Goal: Task Accomplishment & Management: Manage account settings

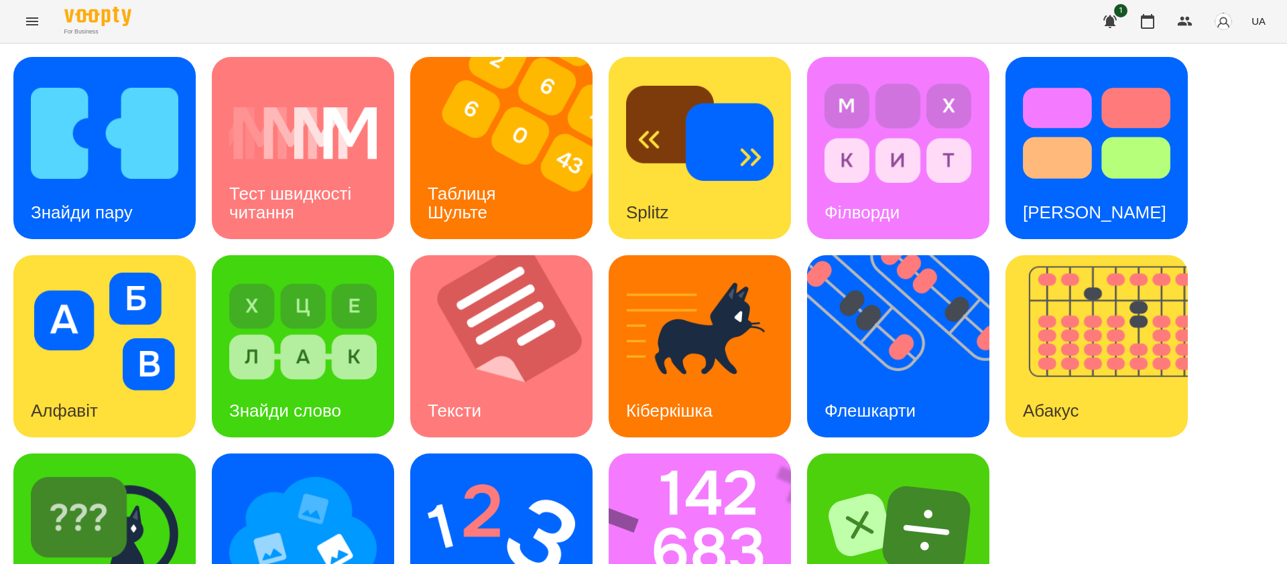
scroll to position [85, 0]
click at [120, 471] on img at bounding box center [104, 530] width 147 height 118
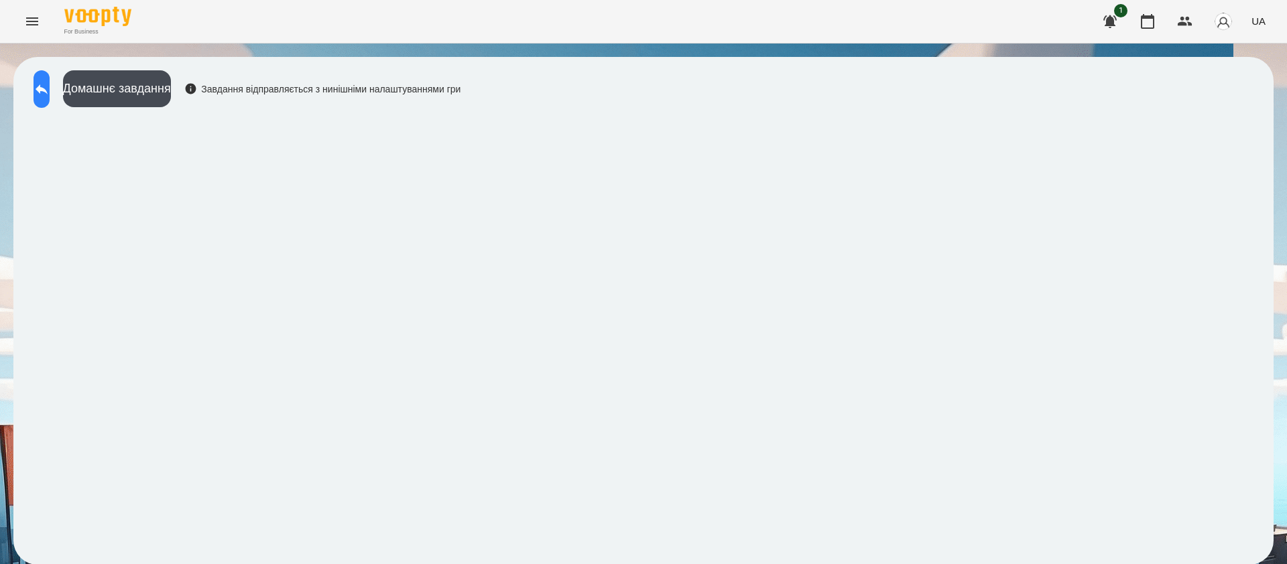
click at [50, 92] on icon at bounding box center [42, 89] width 16 height 16
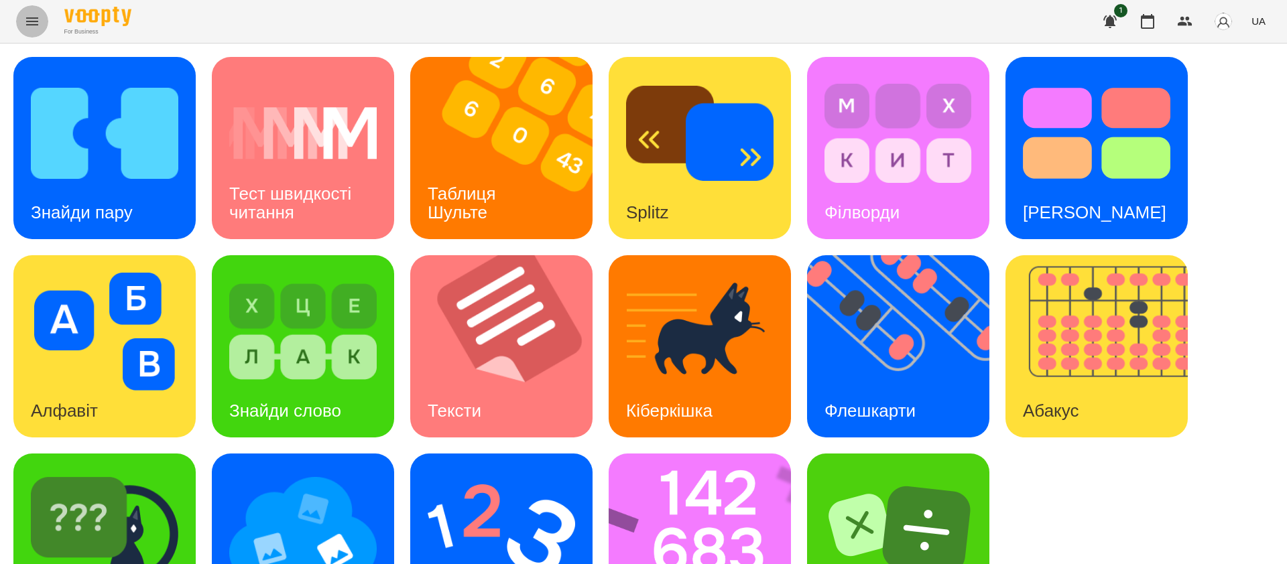
click at [29, 19] on icon "Menu" at bounding box center [32, 21] width 16 height 16
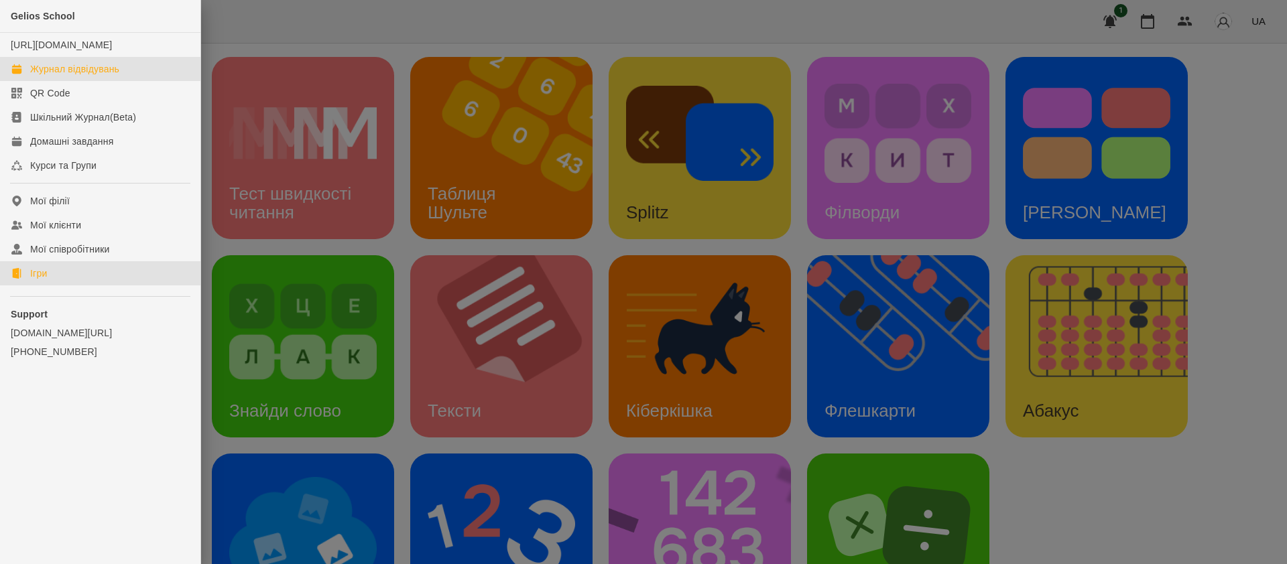
click at [123, 78] on link "Журнал відвідувань" at bounding box center [100, 69] width 200 height 24
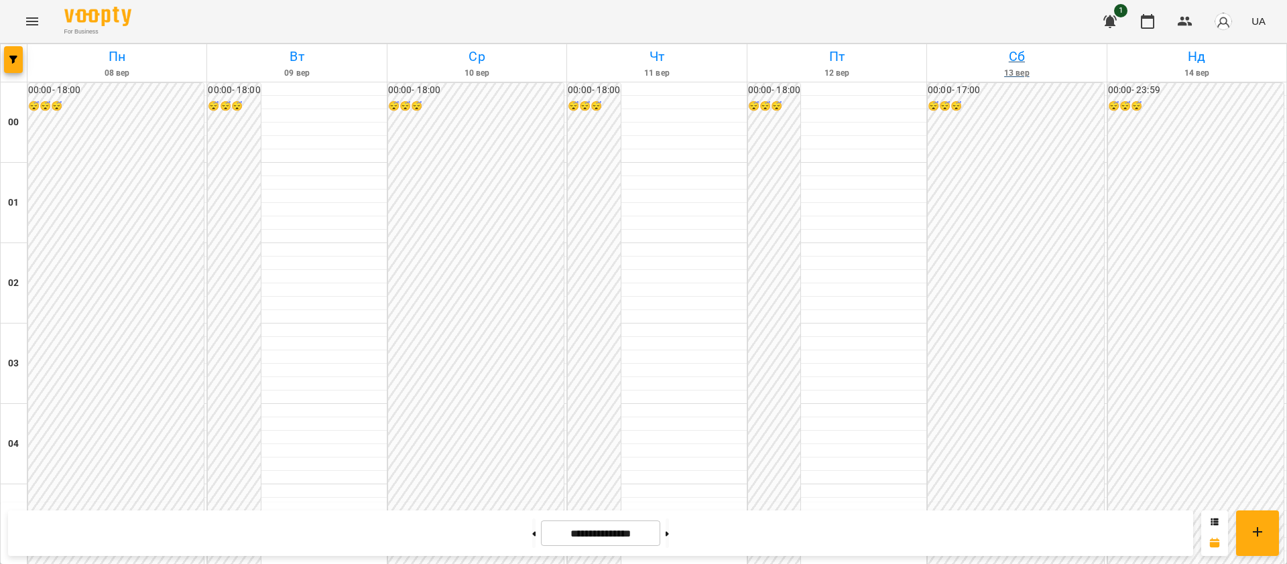
scroll to position [1446, 0]
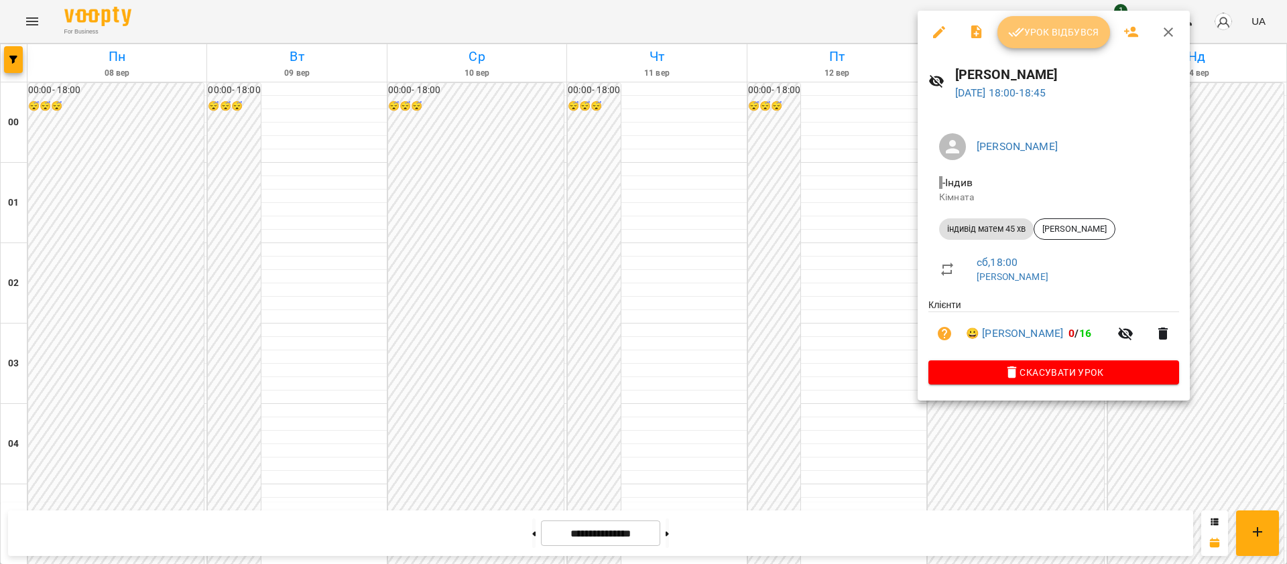
click at [1055, 30] on span "Урок відбувся" at bounding box center [1053, 32] width 91 height 16
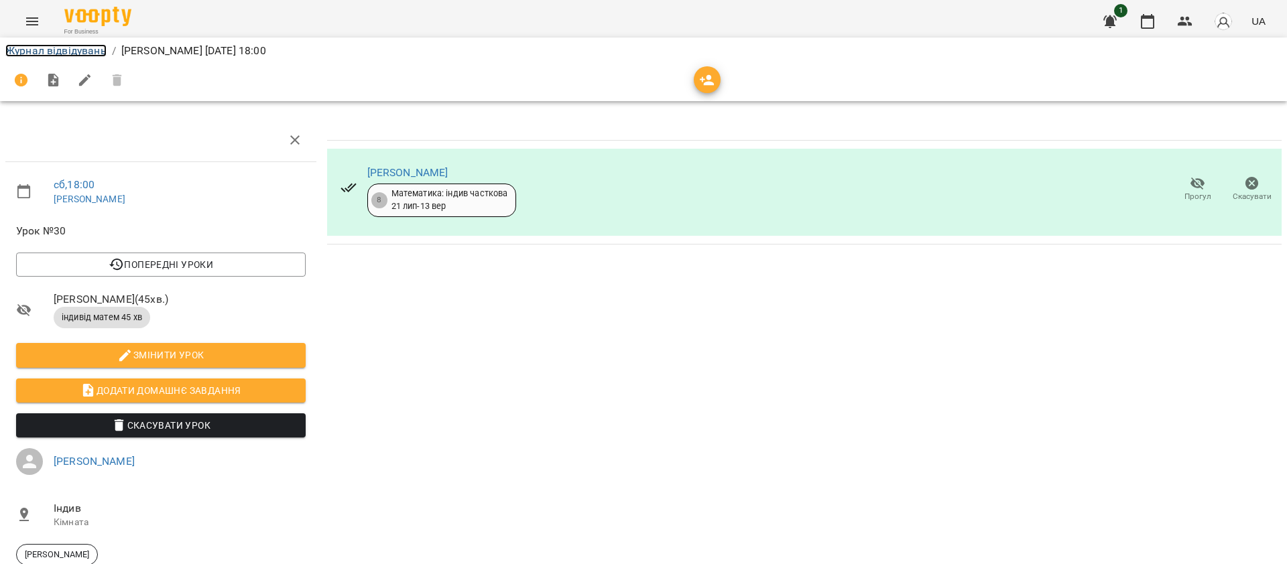
click at [85, 50] on link "Журнал відвідувань" at bounding box center [55, 50] width 101 height 13
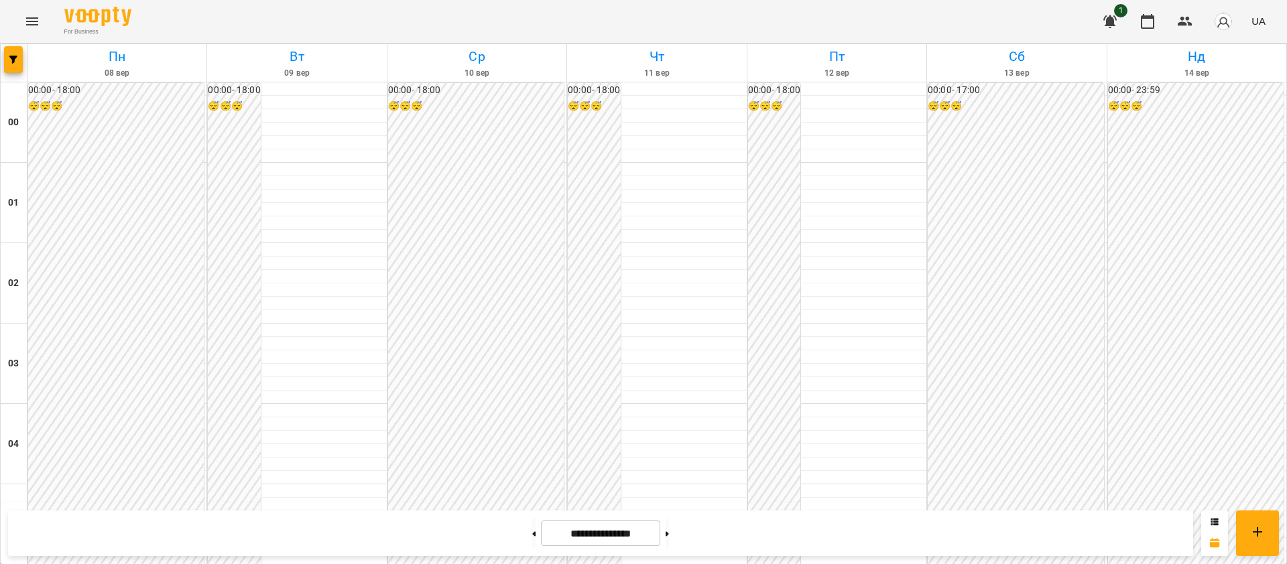
scroll to position [1260, 0]
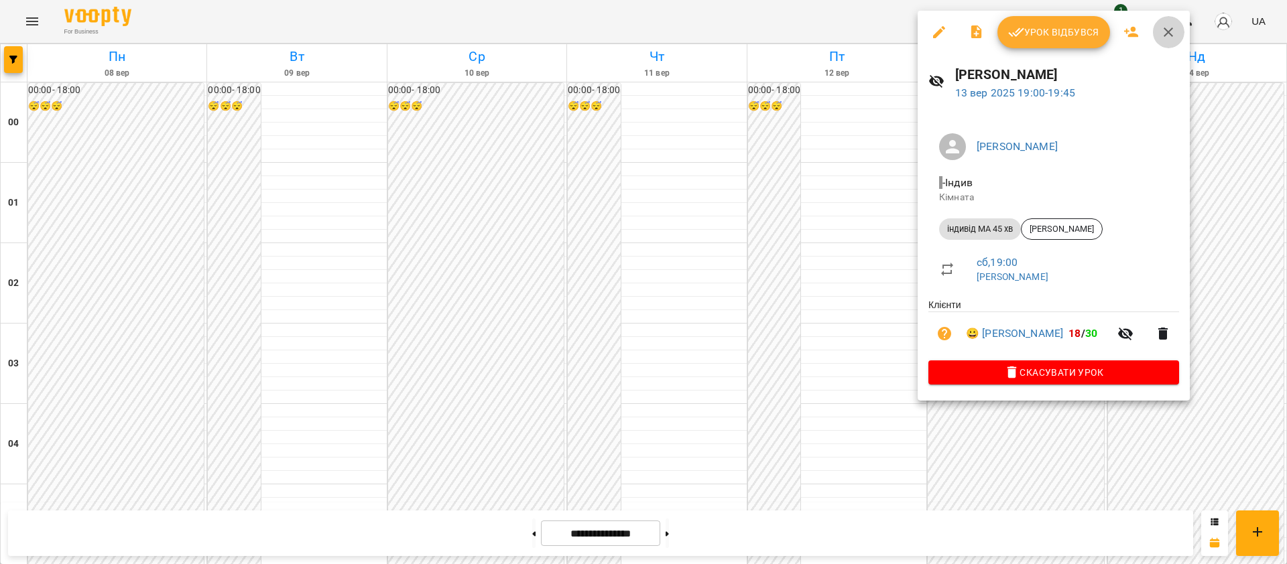
click at [1174, 40] on icon "button" at bounding box center [1168, 32] width 16 height 16
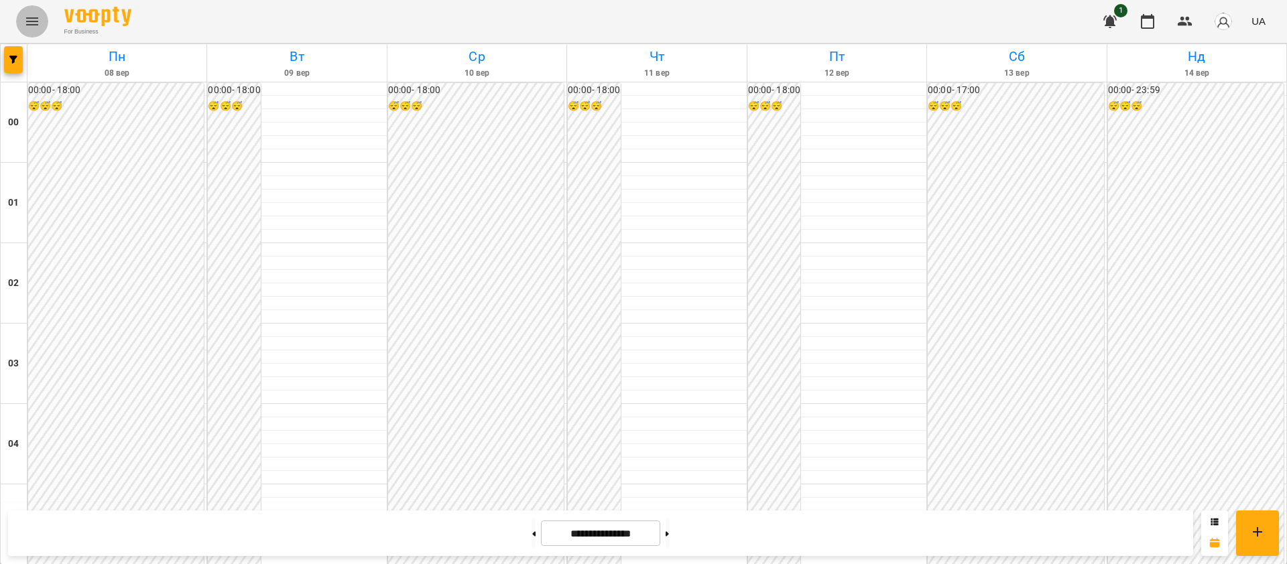
click at [35, 28] on icon "Menu" at bounding box center [32, 21] width 16 height 16
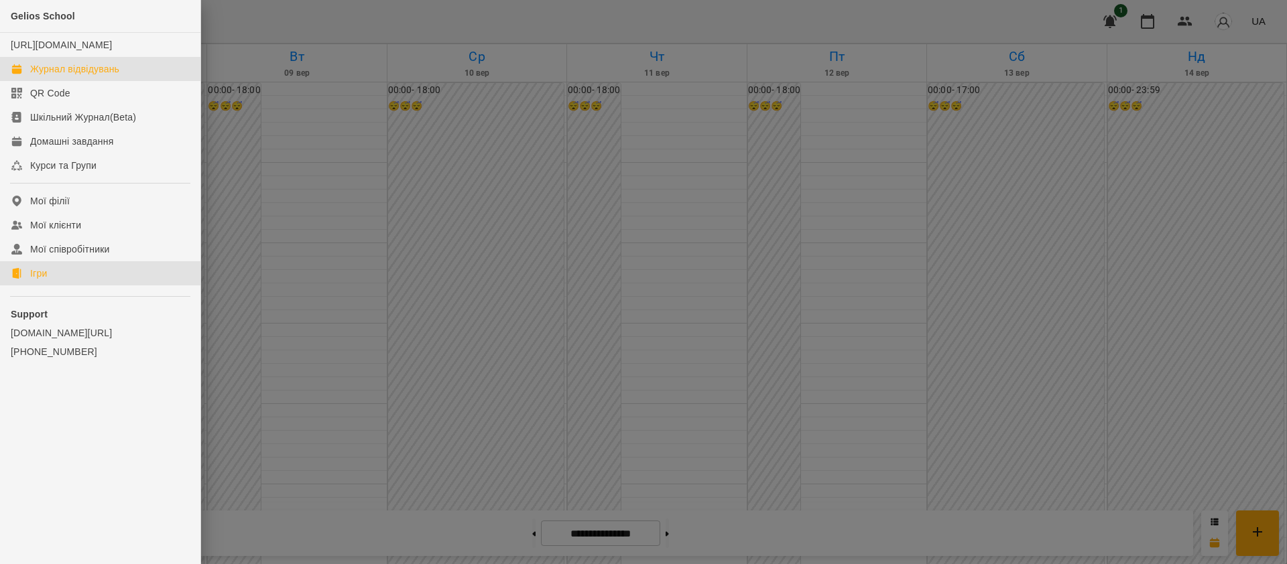
click at [58, 285] on link "Ігри" at bounding box center [100, 273] width 200 height 24
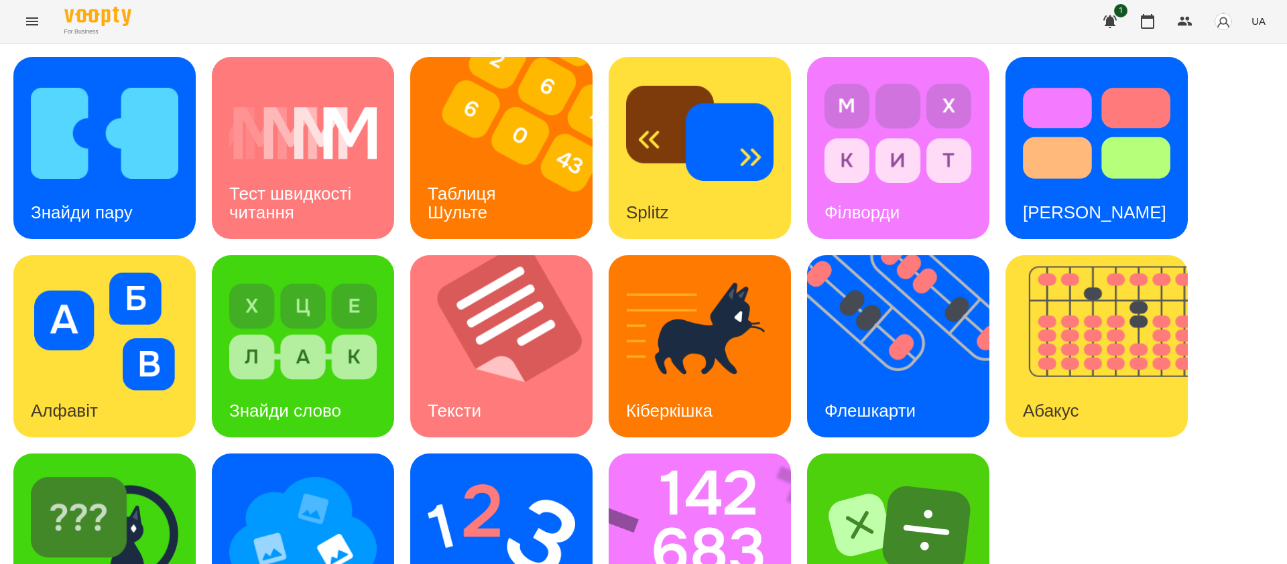
scroll to position [85, 0]
click at [690, 476] on img at bounding box center [708, 545] width 200 height 182
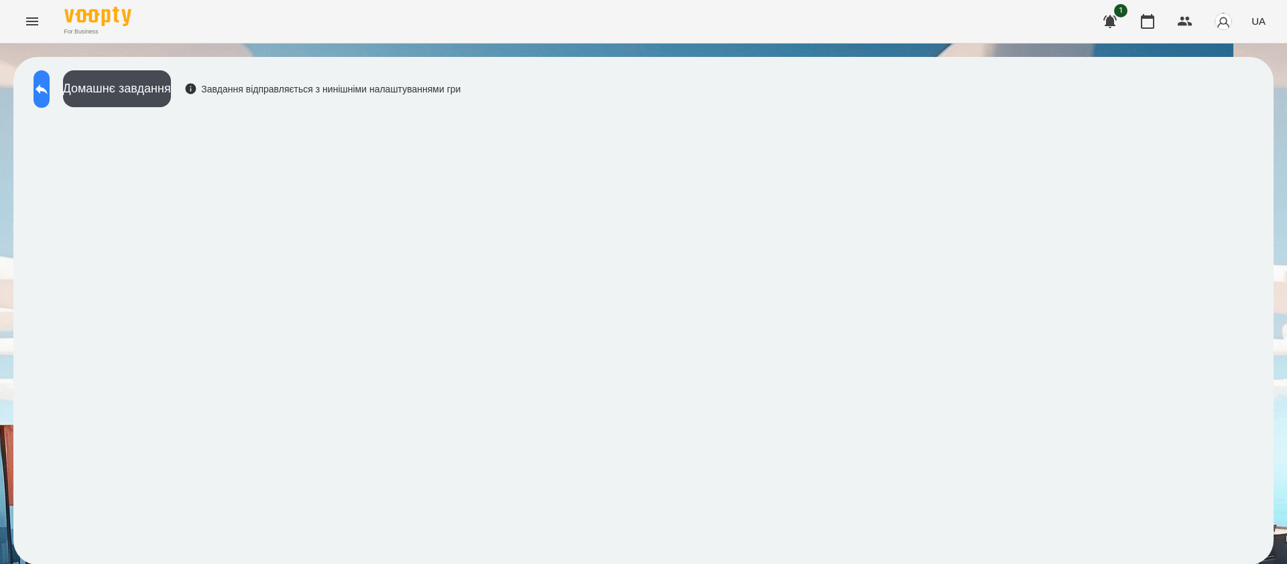
click at [50, 90] on button at bounding box center [42, 89] width 16 height 38
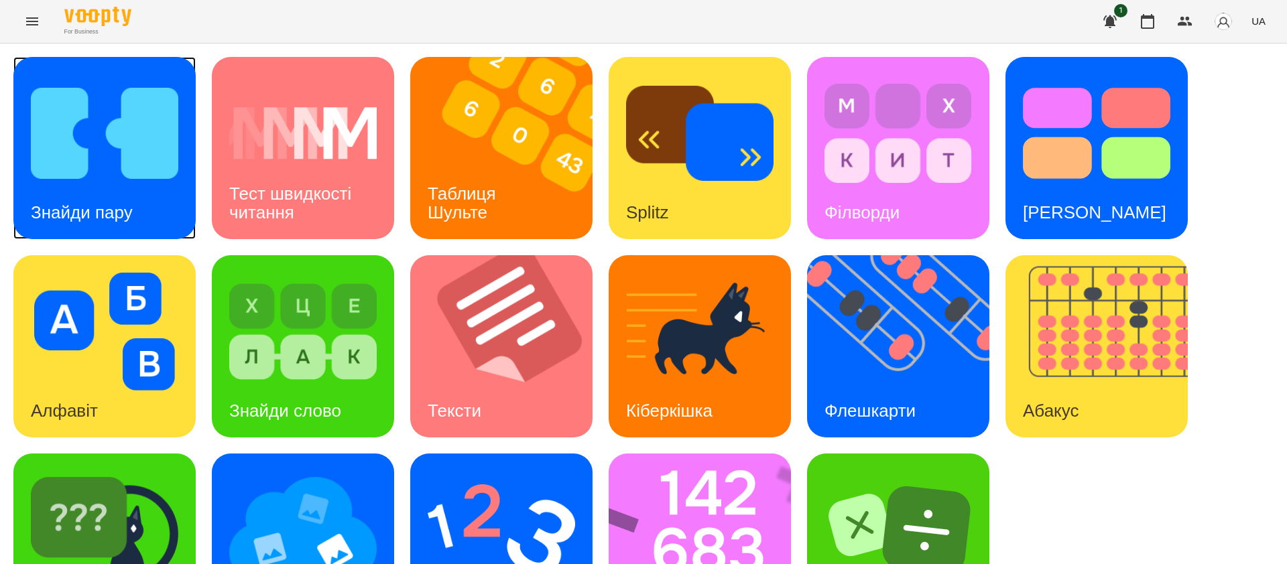
click at [105, 208] on h3 "Знайди пару" at bounding box center [82, 212] width 102 height 20
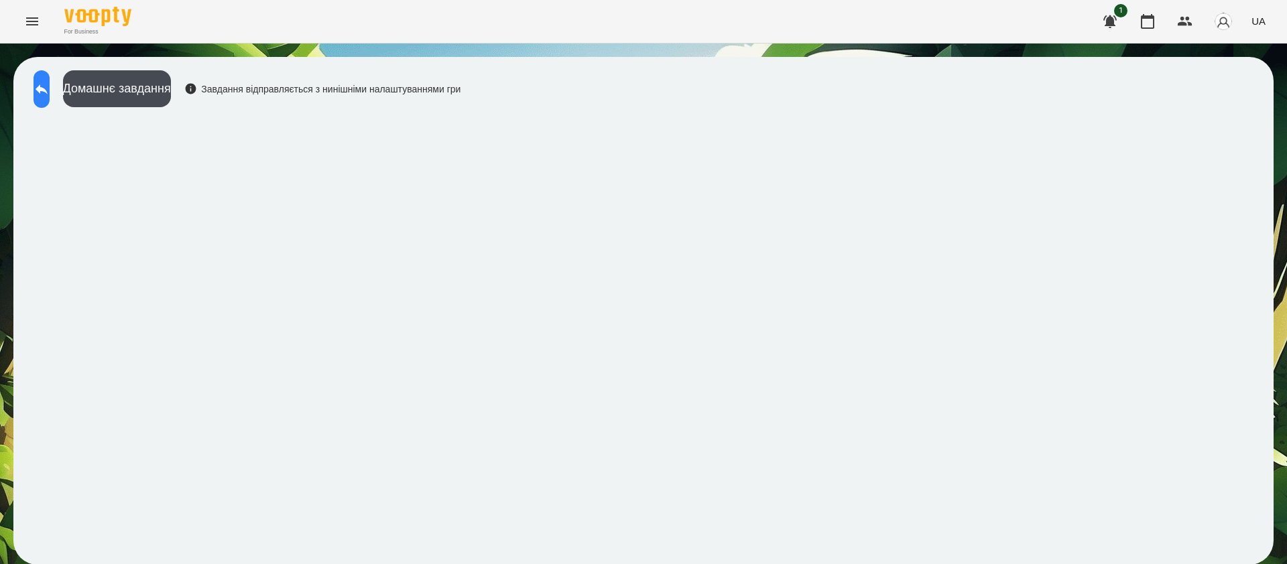
click at [48, 88] on icon at bounding box center [42, 89] width 12 height 10
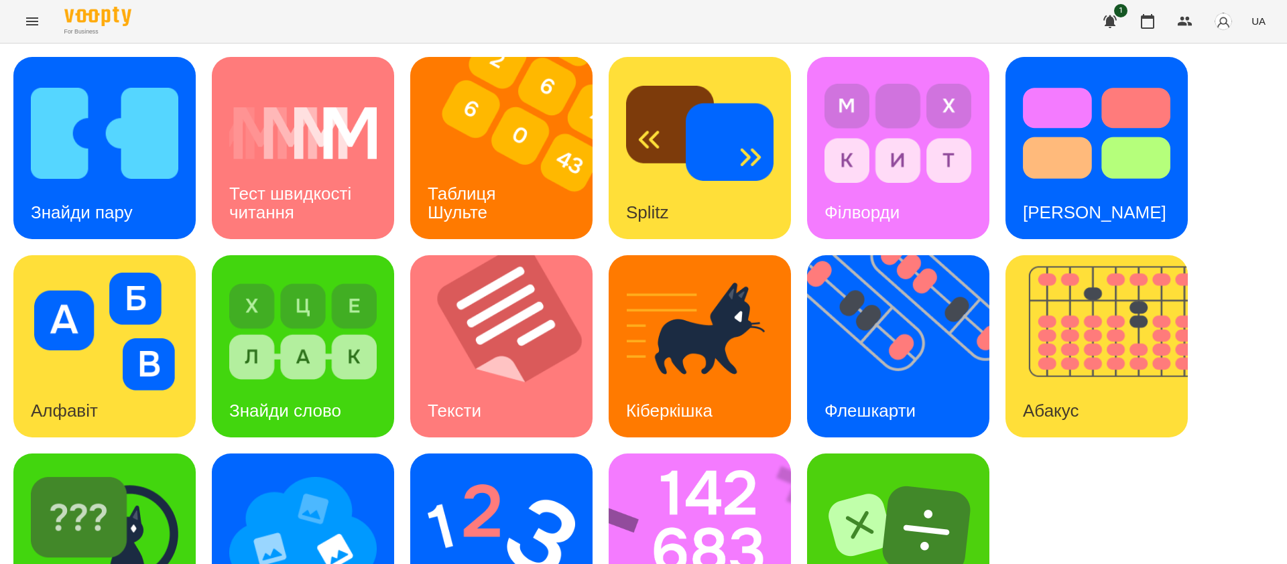
scroll to position [85, 0]
click at [877, 401] on h3 "Флешкарти" at bounding box center [869, 411] width 91 height 20
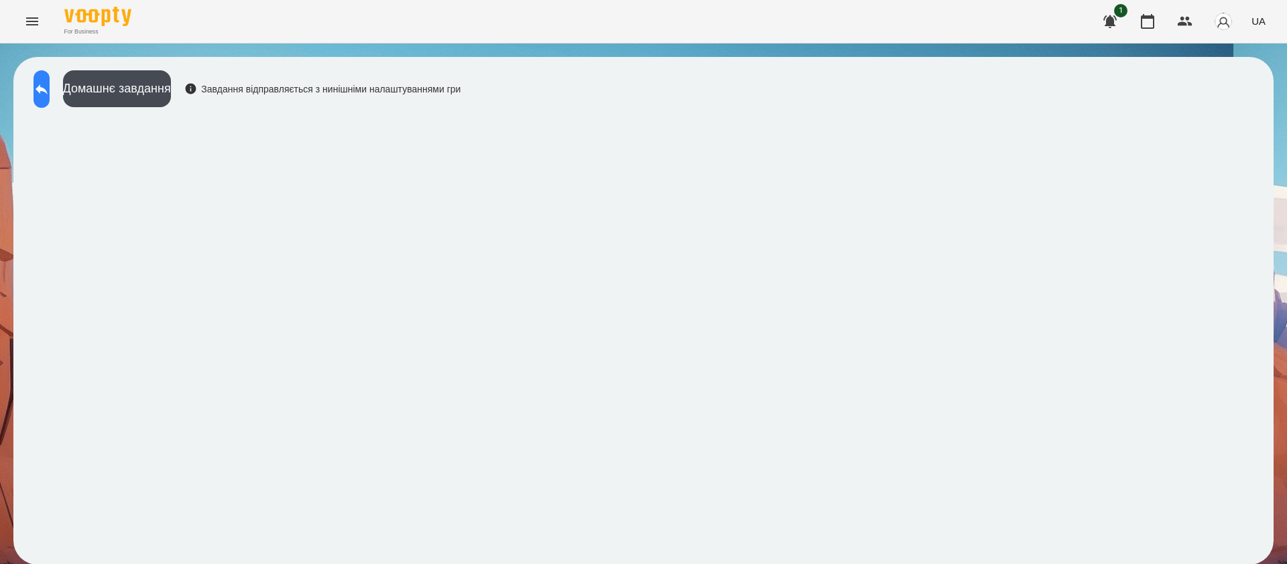
click at [50, 86] on icon at bounding box center [42, 89] width 16 height 16
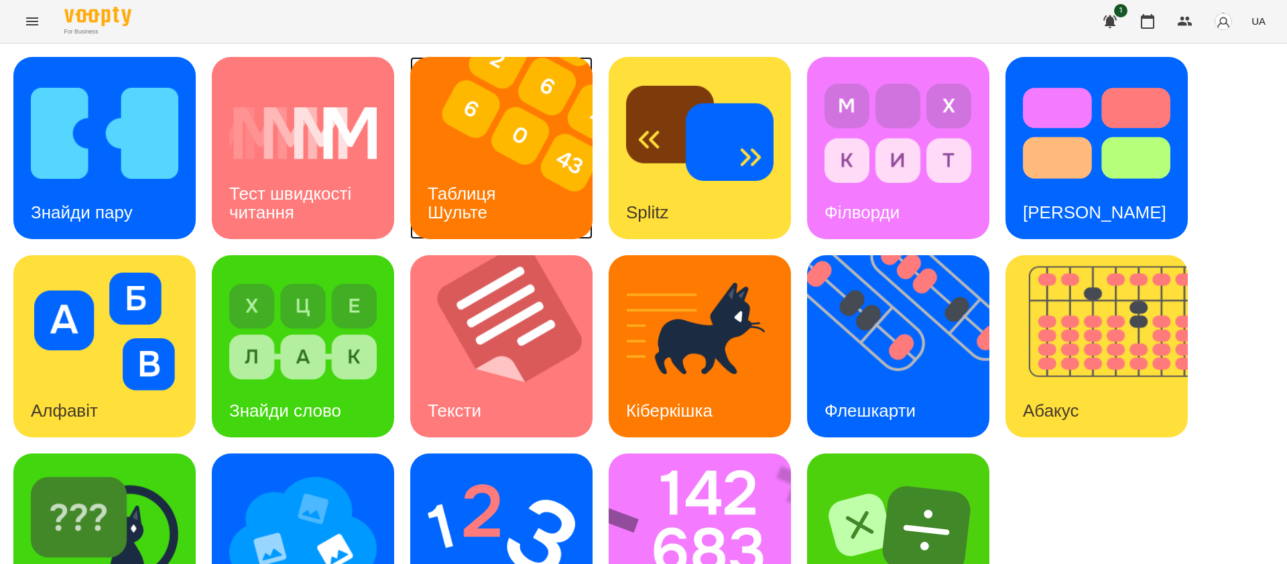
click at [492, 195] on h3 "Таблиця Шульте" at bounding box center [464, 203] width 73 height 38
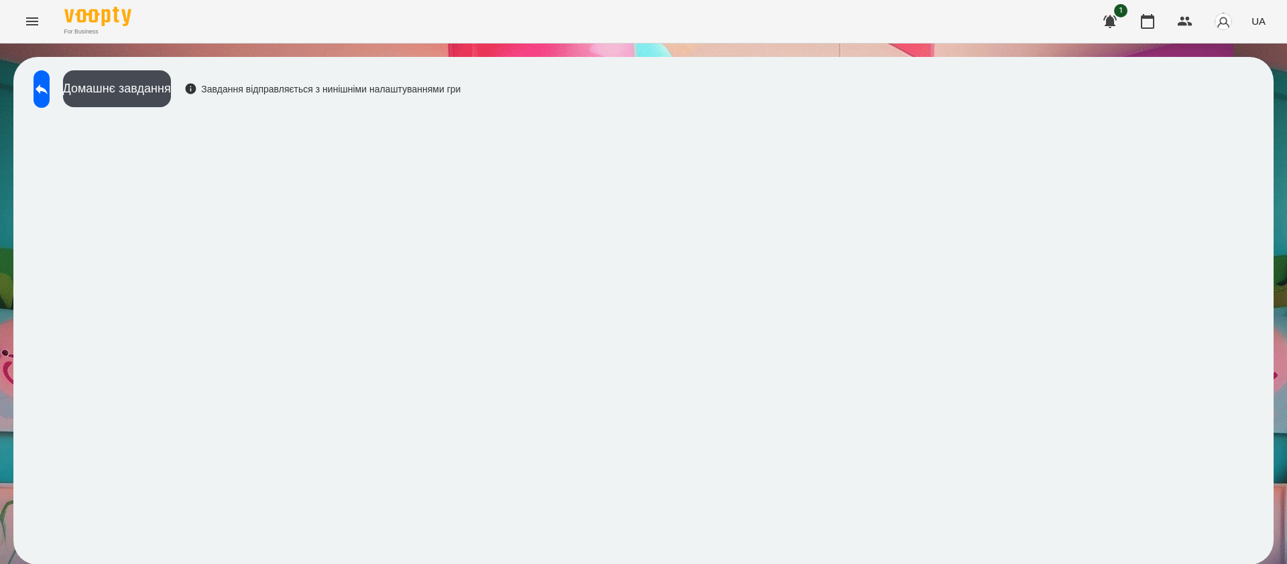
scroll to position [1, 0]
click at [50, 93] on icon at bounding box center [42, 89] width 16 height 16
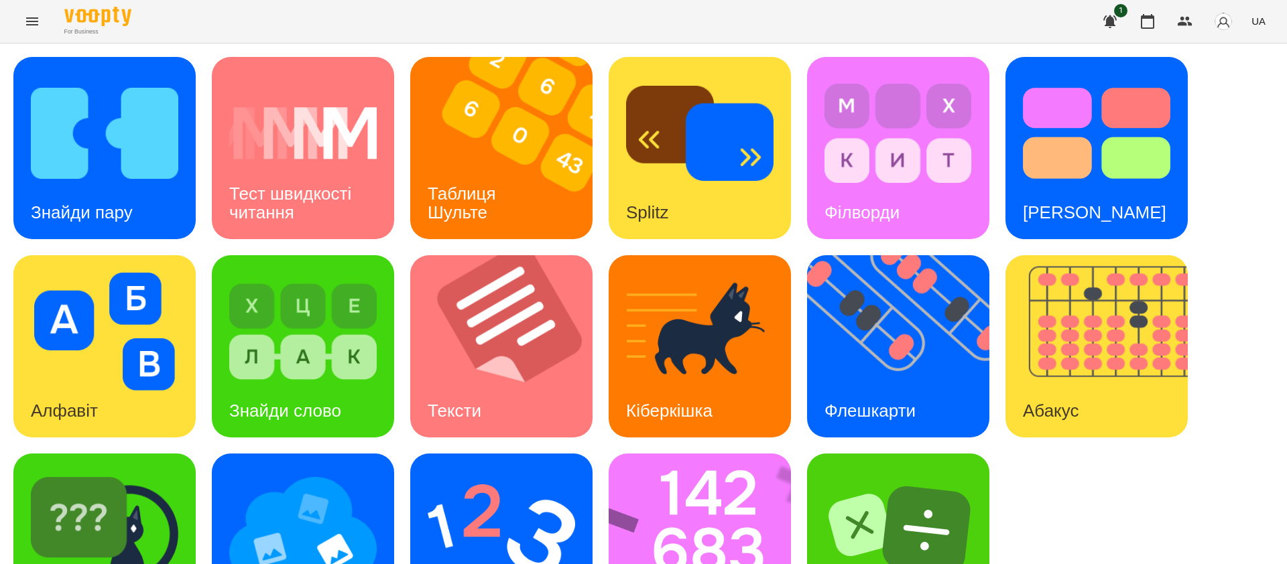
scroll to position [85, 0]
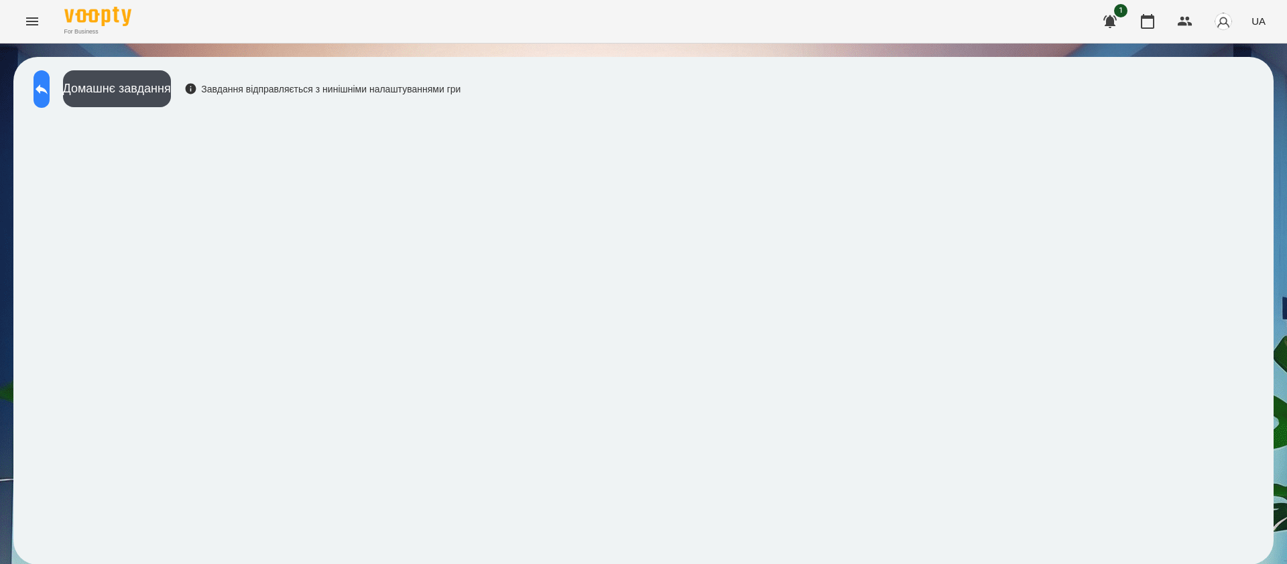
click at [50, 86] on icon at bounding box center [42, 89] width 16 height 16
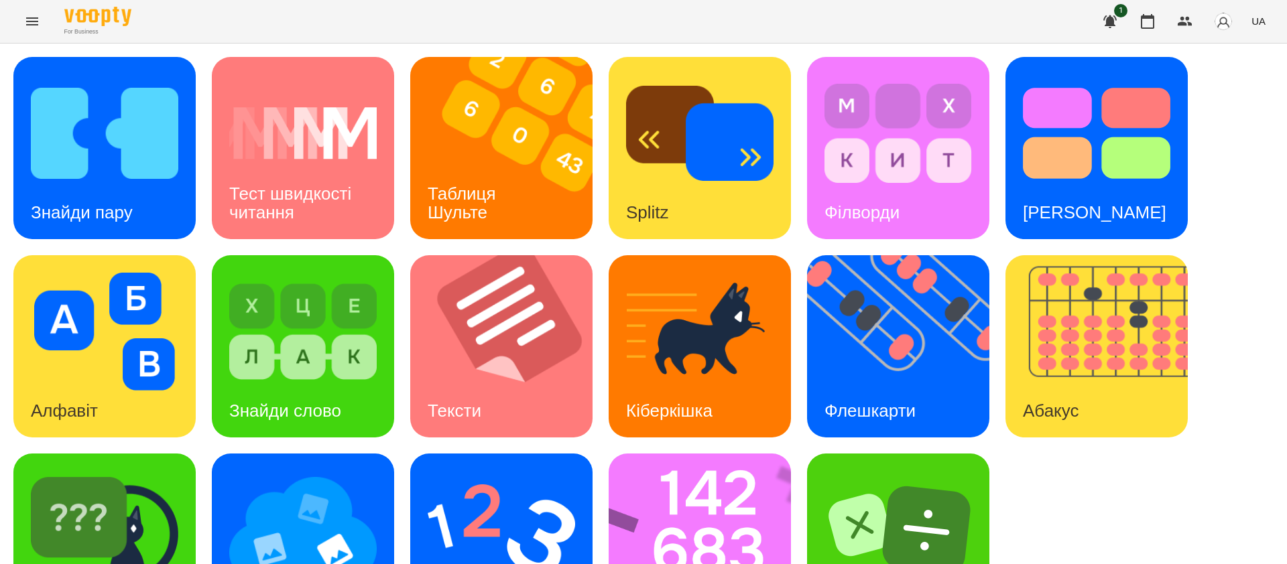
scroll to position [85, 0]
click at [93, 471] on img at bounding box center [104, 530] width 147 height 118
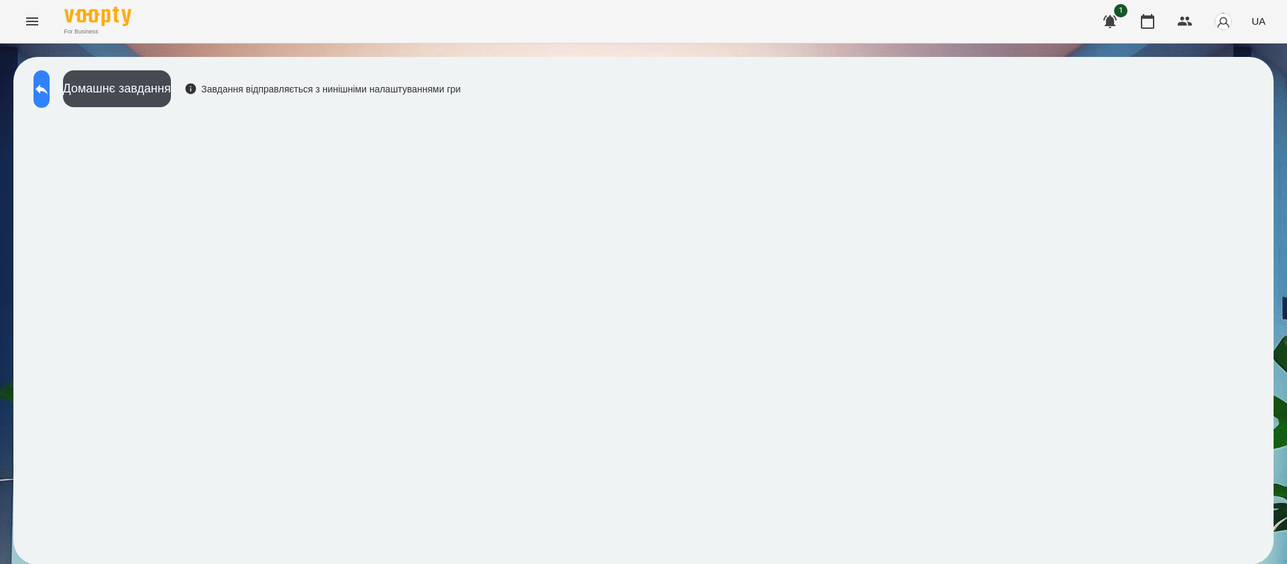
click at [50, 94] on icon at bounding box center [42, 89] width 16 height 16
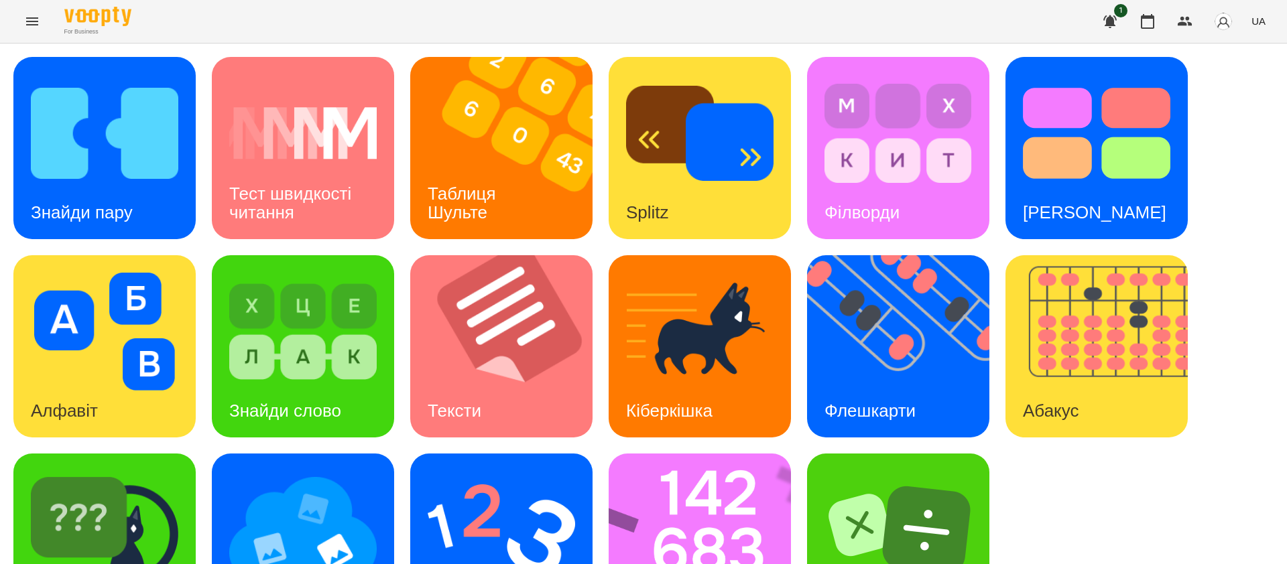
click at [29, 21] on icon "Menu" at bounding box center [32, 21] width 12 height 8
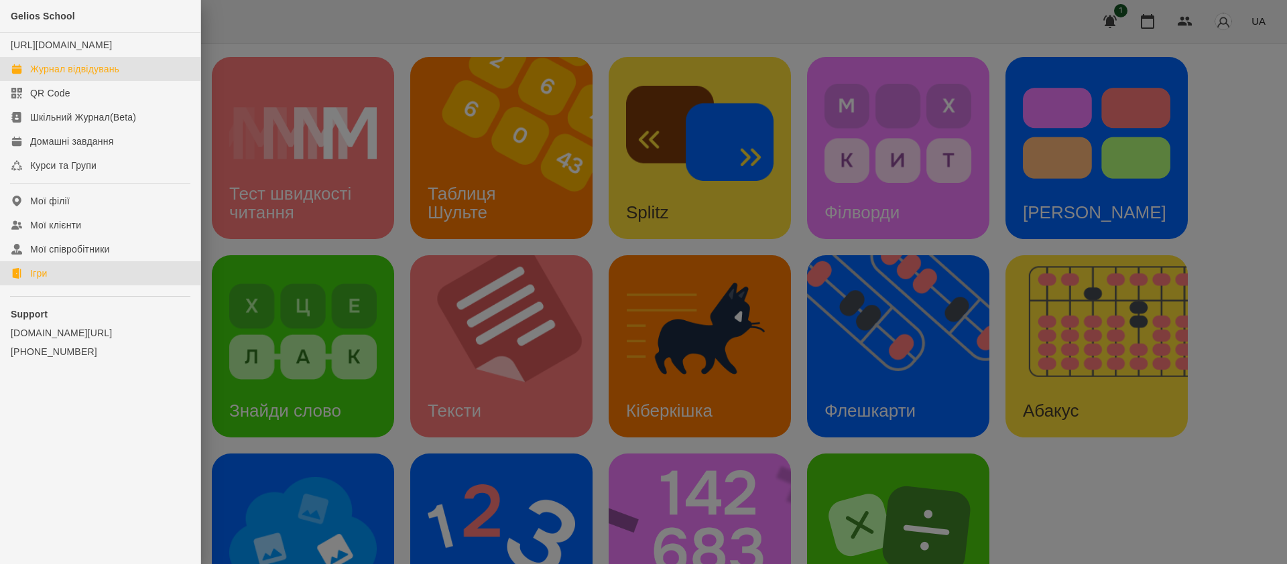
click at [108, 76] on div "Журнал відвідувань" at bounding box center [74, 68] width 89 height 13
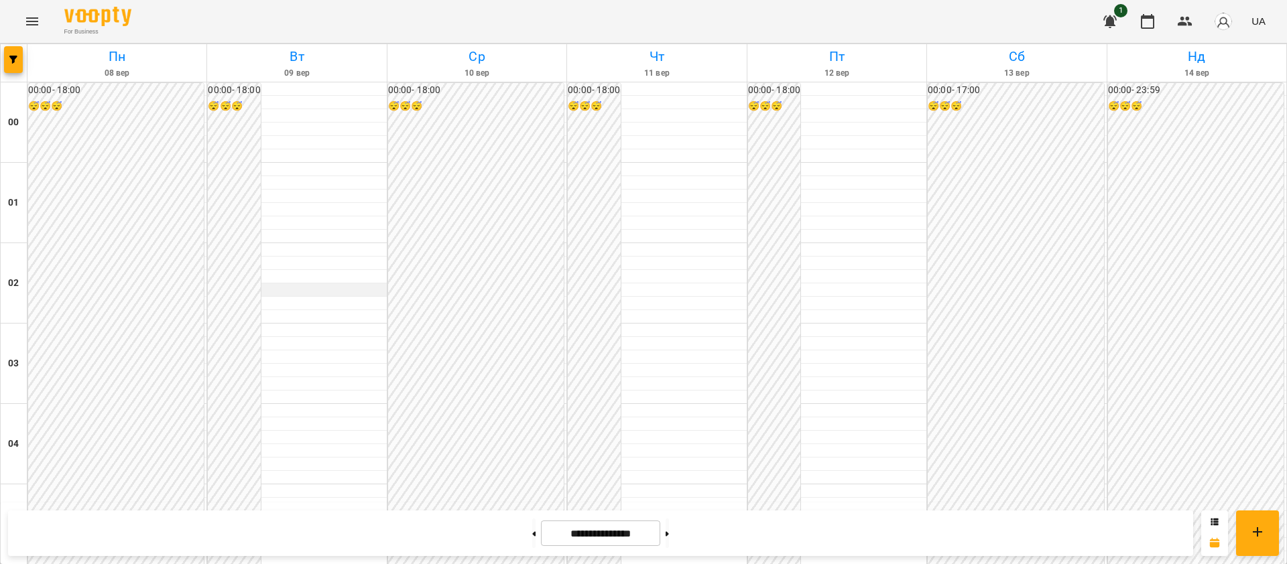
scroll to position [1337, 0]
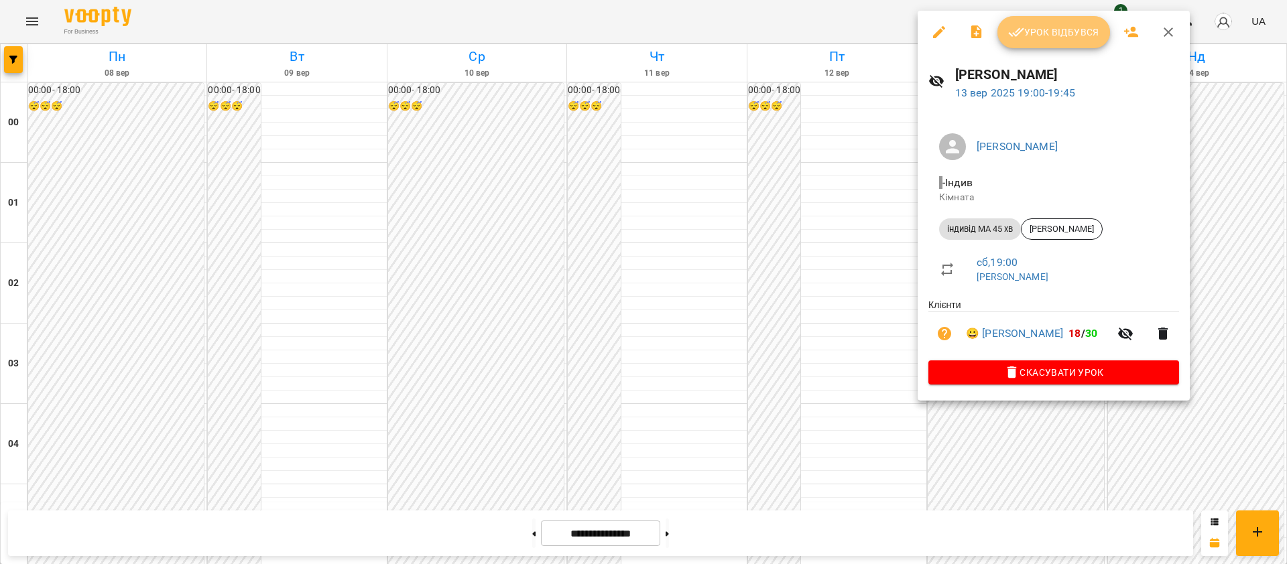
click at [1054, 27] on span "Урок відбувся" at bounding box center [1053, 32] width 91 height 16
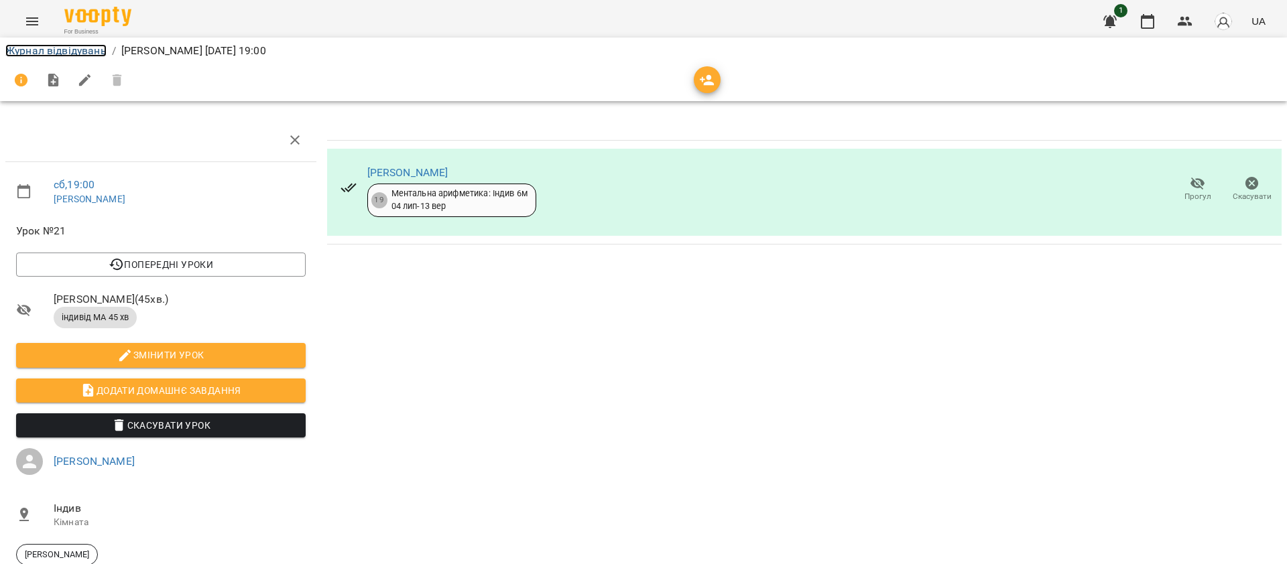
click at [80, 50] on link "Журнал відвідувань" at bounding box center [55, 50] width 101 height 13
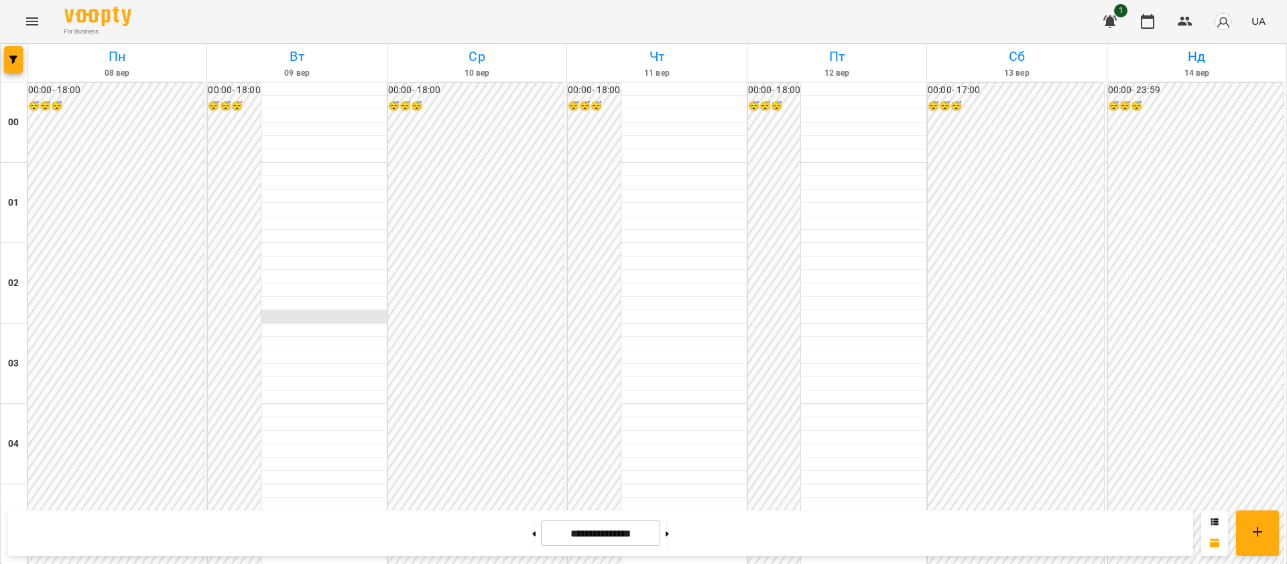
scroll to position [1504, 0]
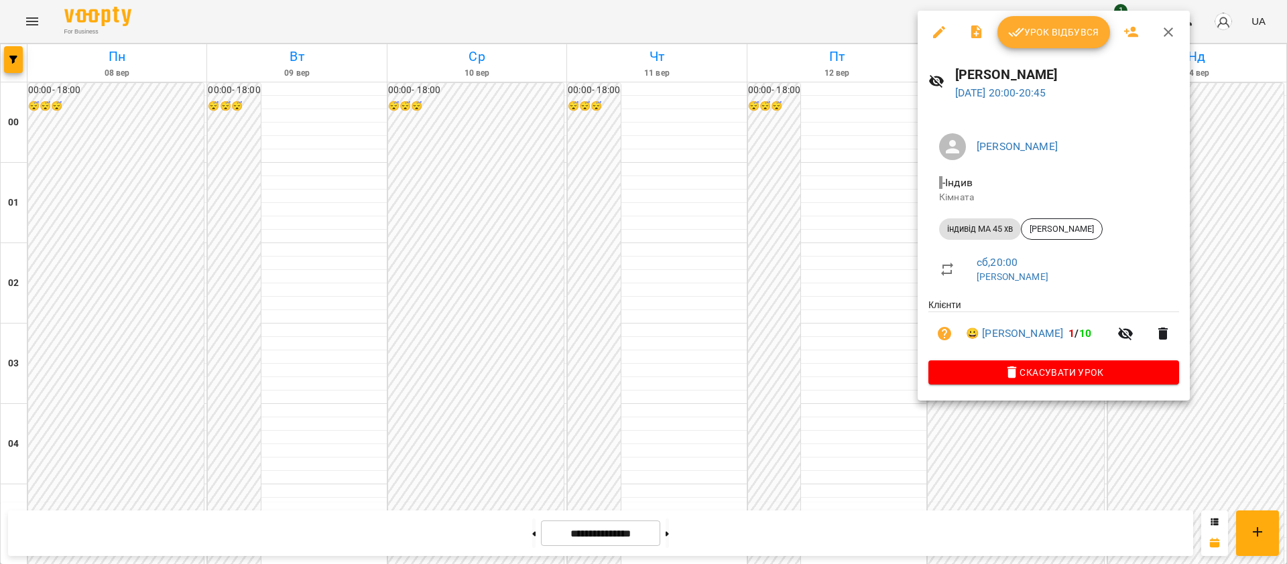
click at [1166, 36] on icon "button" at bounding box center [1168, 32] width 16 height 16
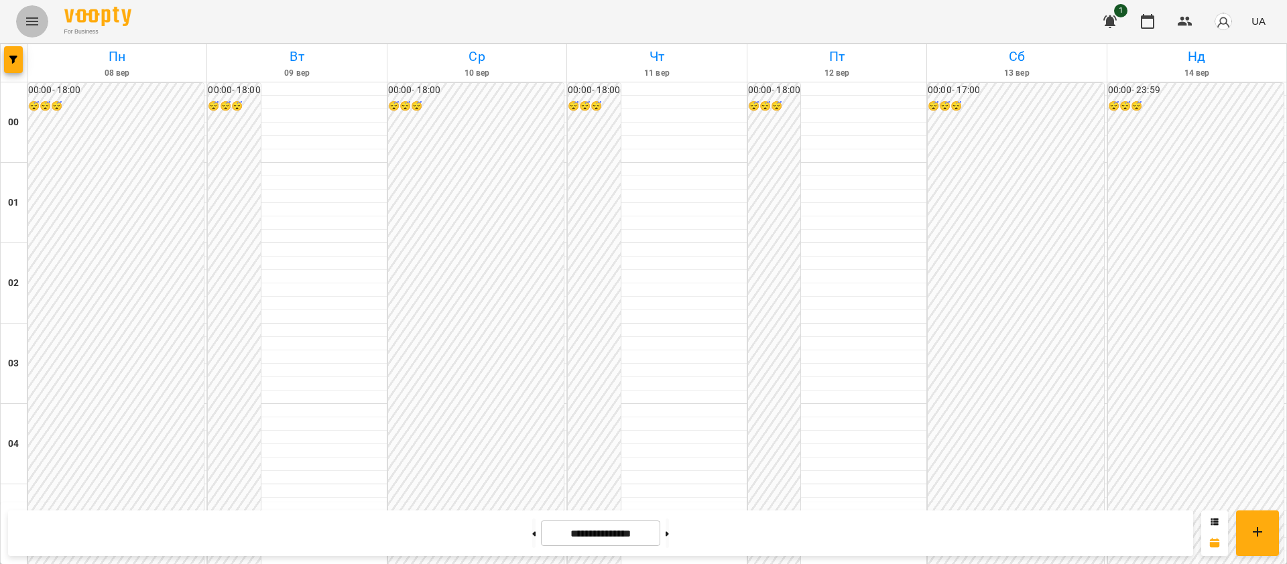
click at [32, 13] on icon "Menu" at bounding box center [32, 21] width 16 height 16
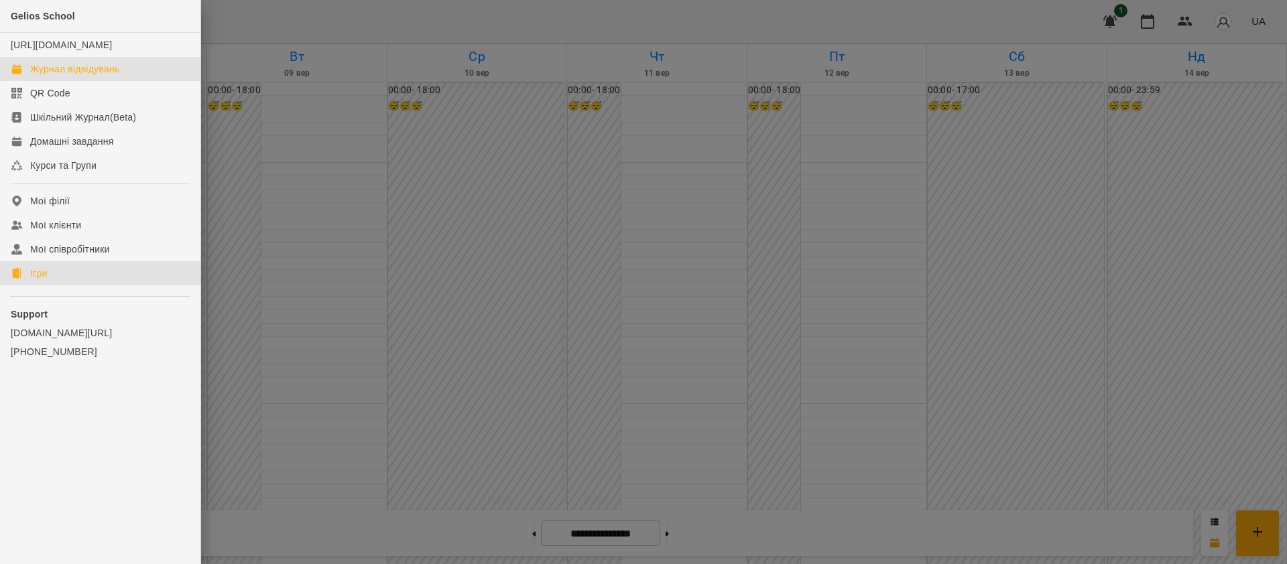
click at [42, 280] on div "Ігри" at bounding box center [38, 273] width 17 height 13
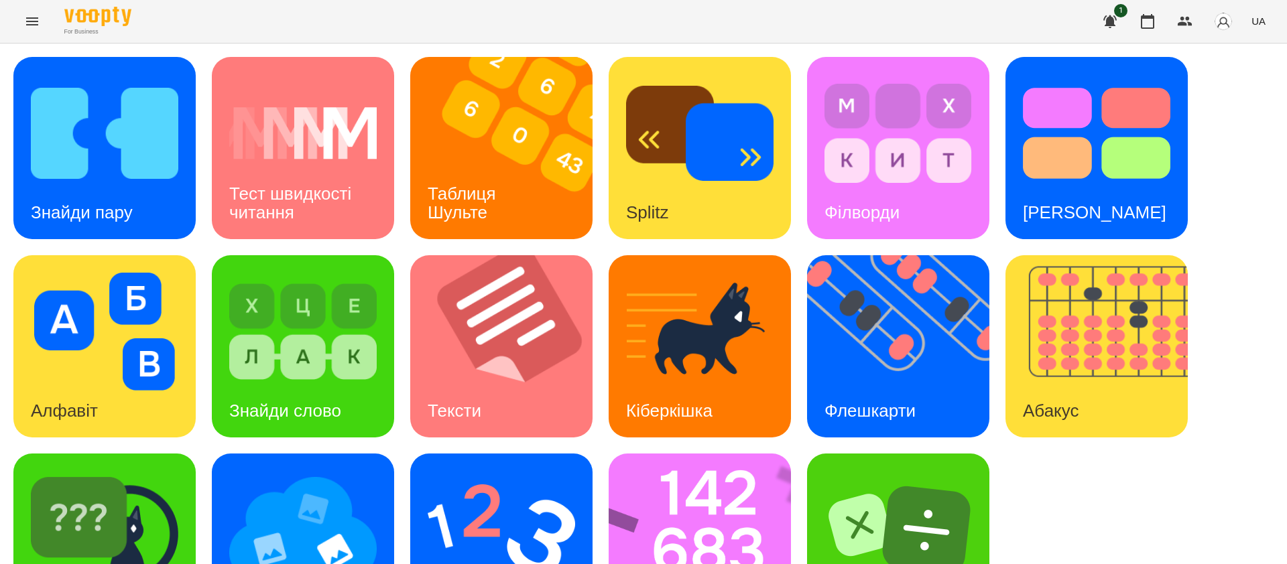
scroll to position [71, 0]
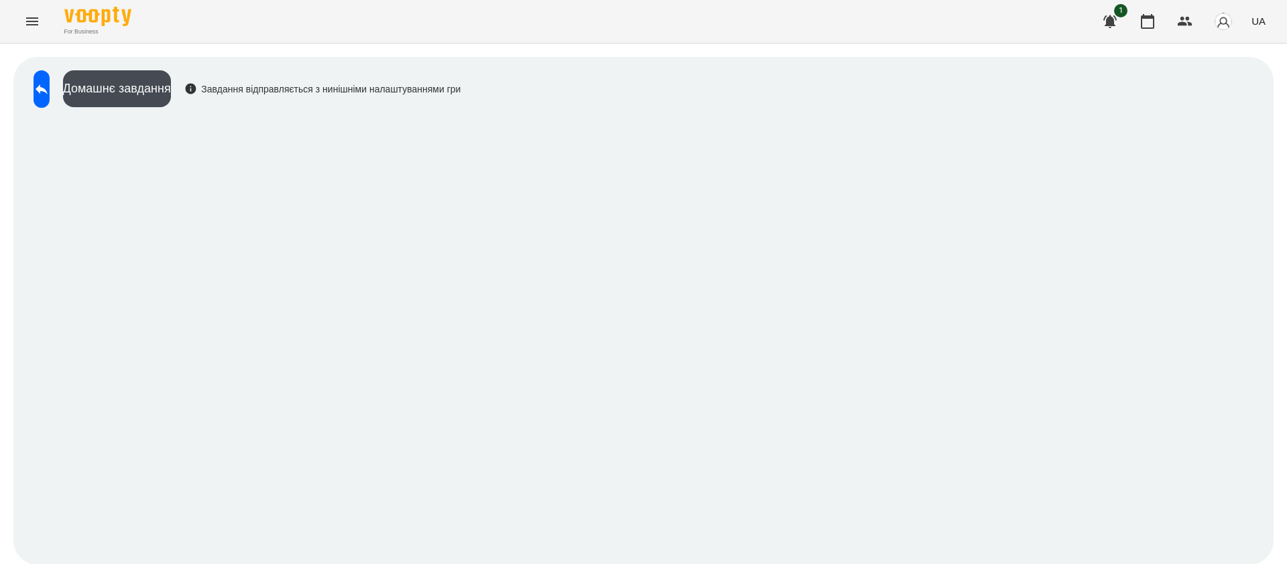
scroll to position [1, 0]
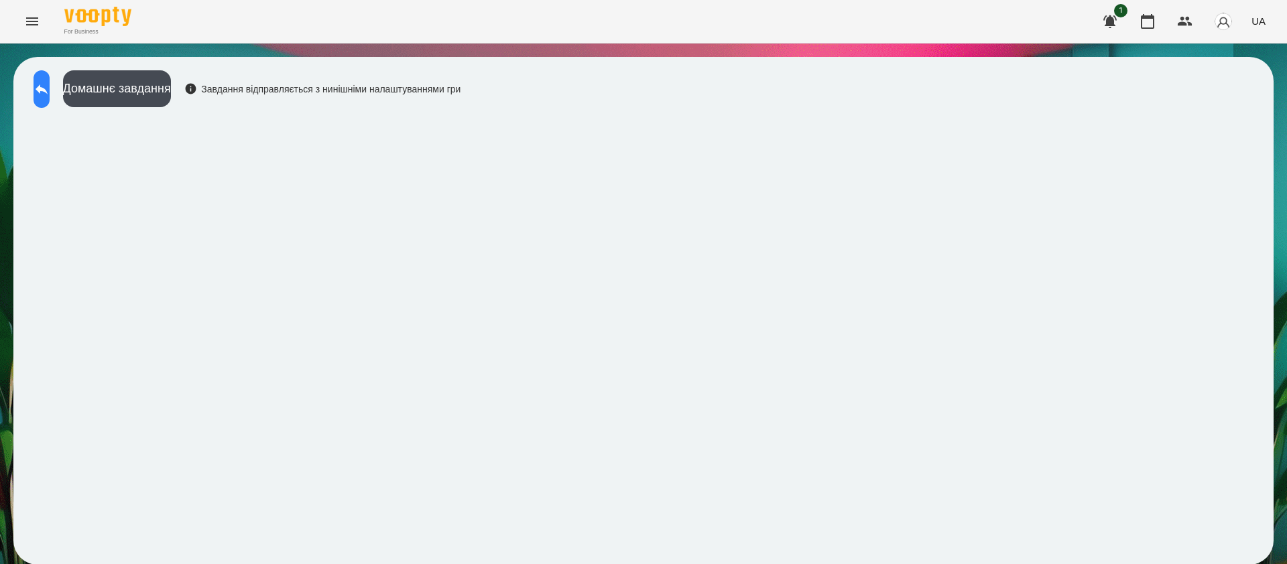
click at [48, 90] on icon at bounding box center [42, 89] width 12 height 10
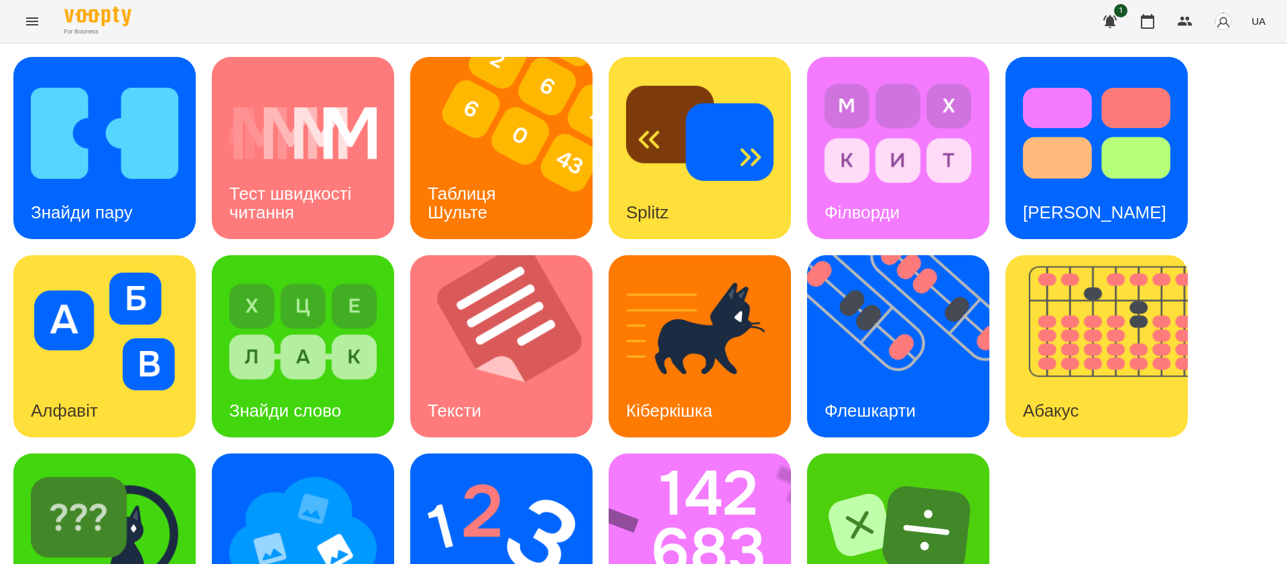
scroll to position [85, 0]
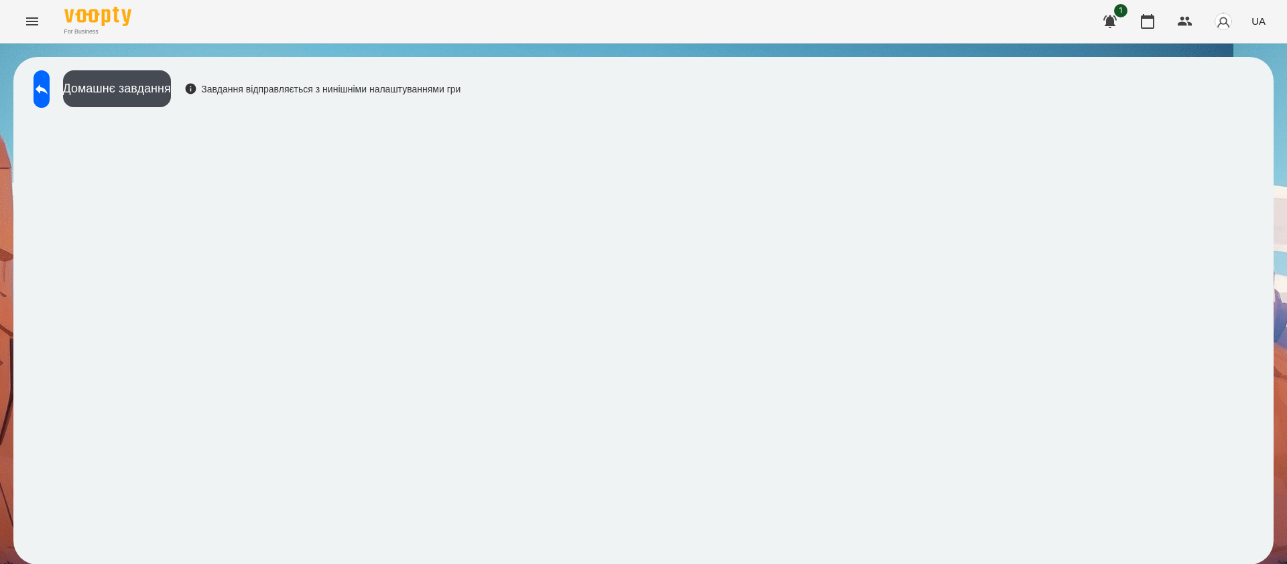
scroll to position [1, 0]
click at [50, 84] on icon at bounding box center [42, 89] width 16 height 16
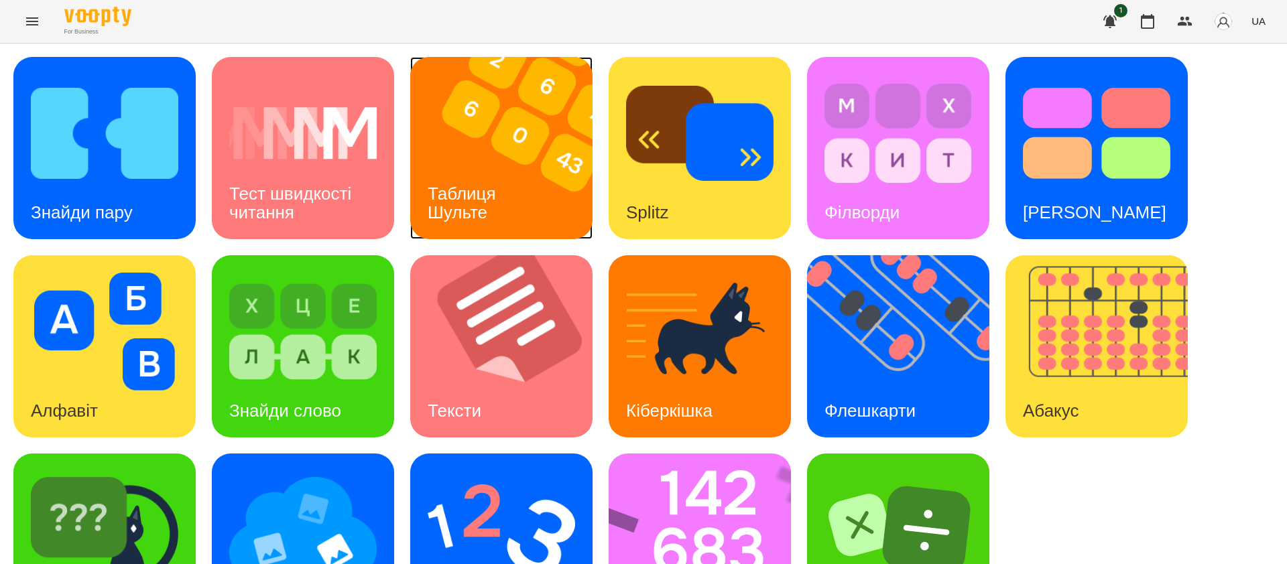
click at [527, 184] on img at bounding box center [509, 148] width 199 height 182
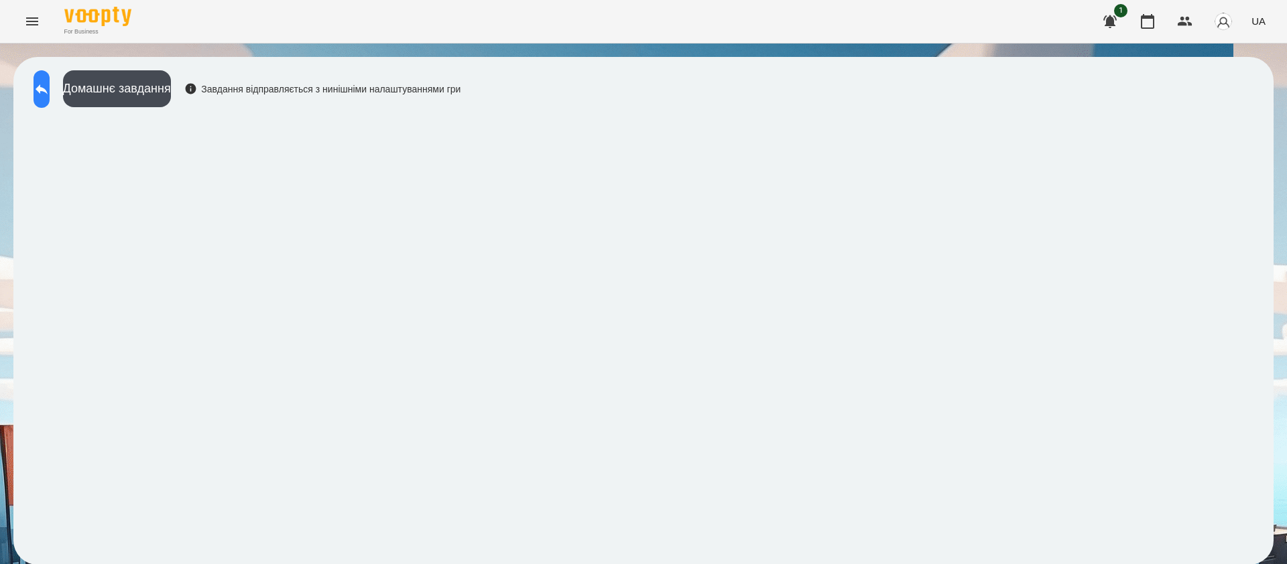
click at [49, 85] on icon at bounding box center [42, 89] width 16 height 16
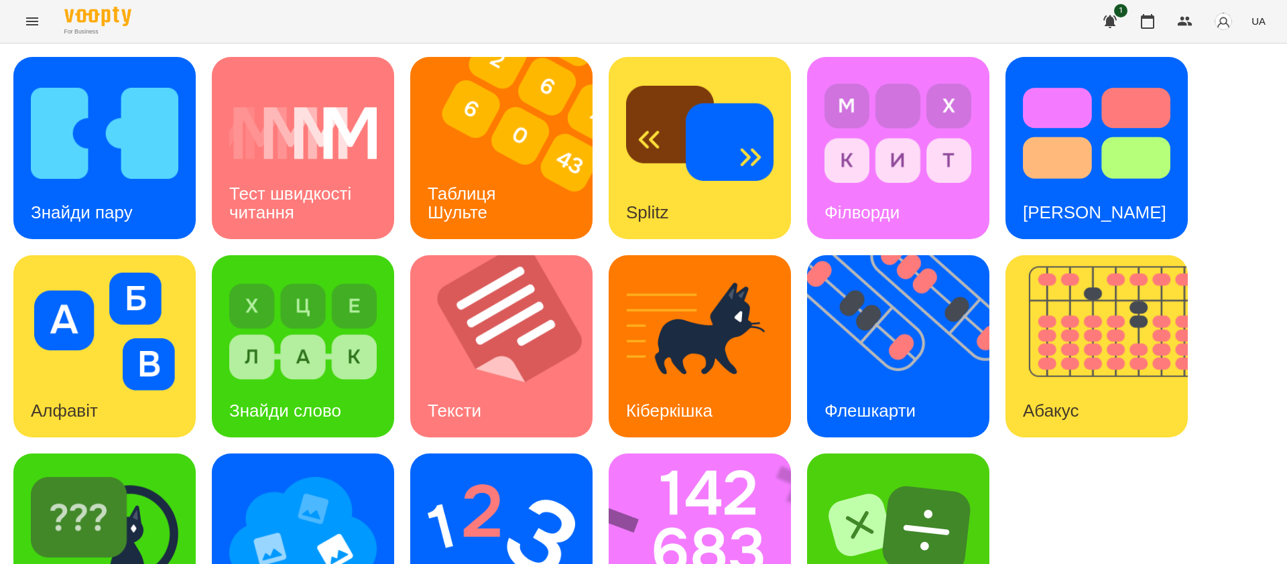
scroll to position [75, 0]
click at [865, 385] on div "Флешкарти" at bounding box center [870, 411] width 126 height 53
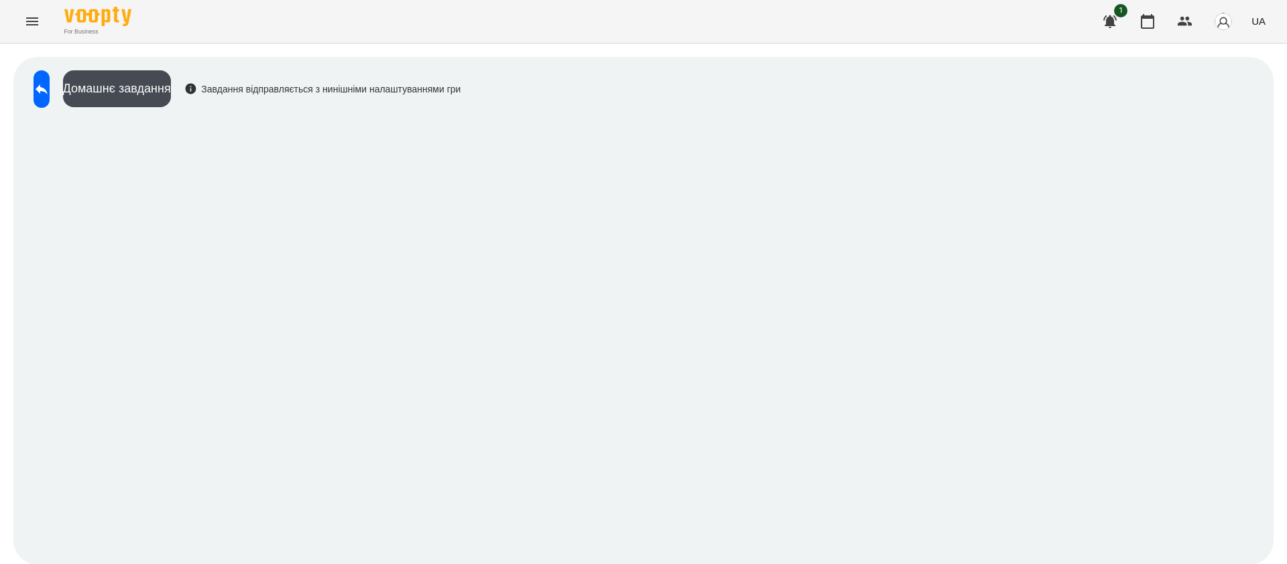
scroll to position [1, 0]
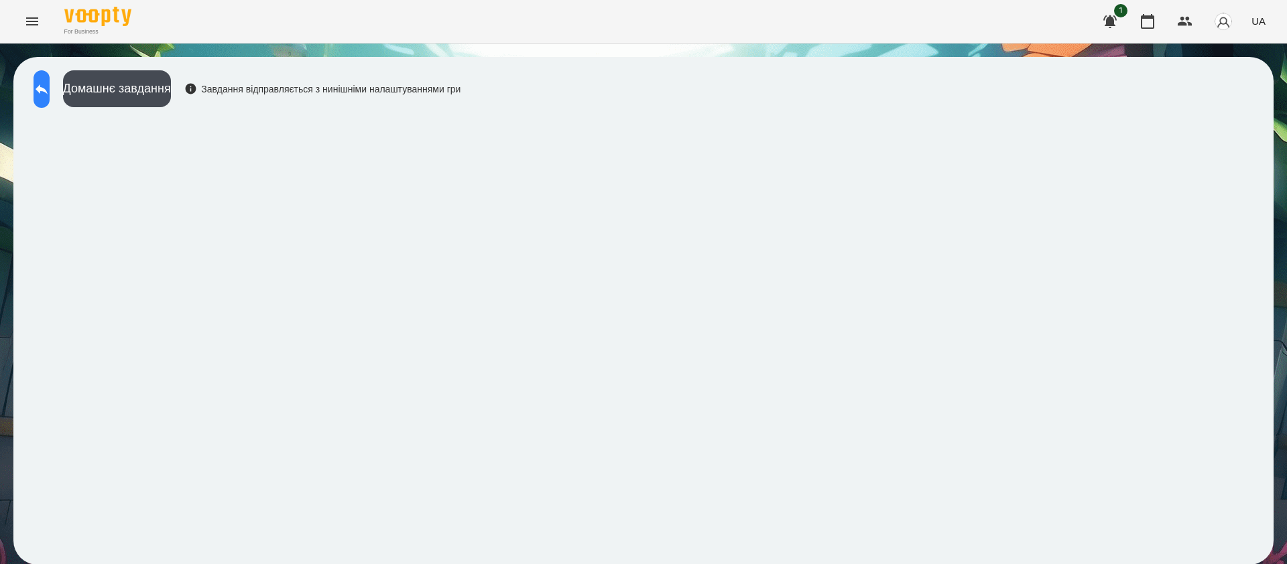
click at [50, 98] on button at bounding box center [42, 89] width 16 height 38
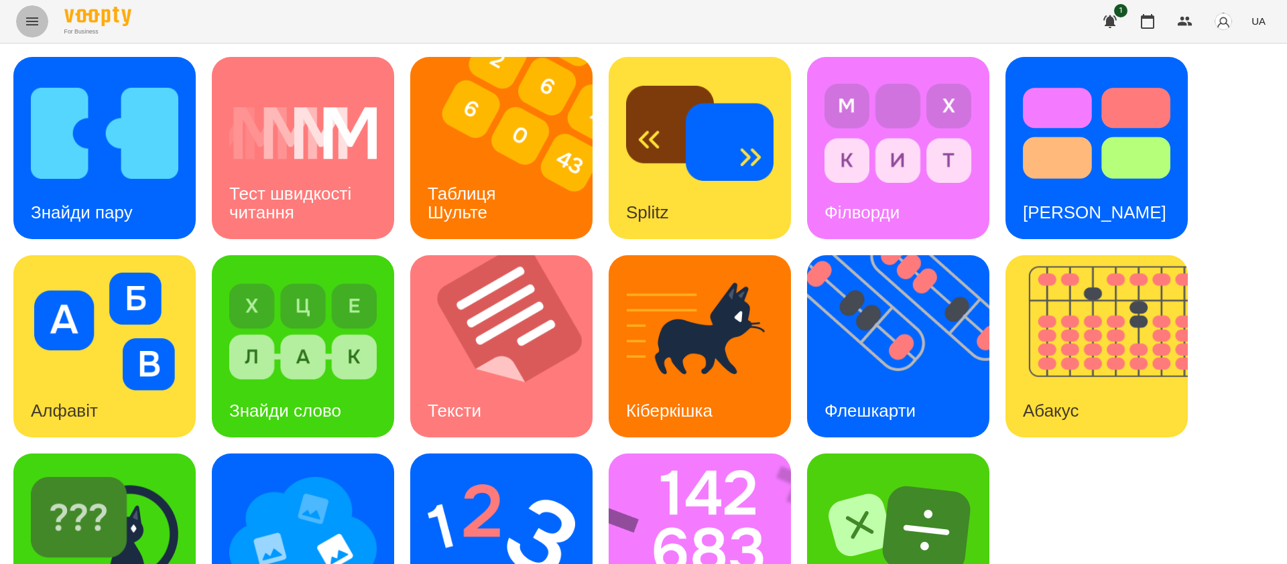
click at [34, 19] on icon "Menu" at bounding box center [32, 21] width 16 height 16
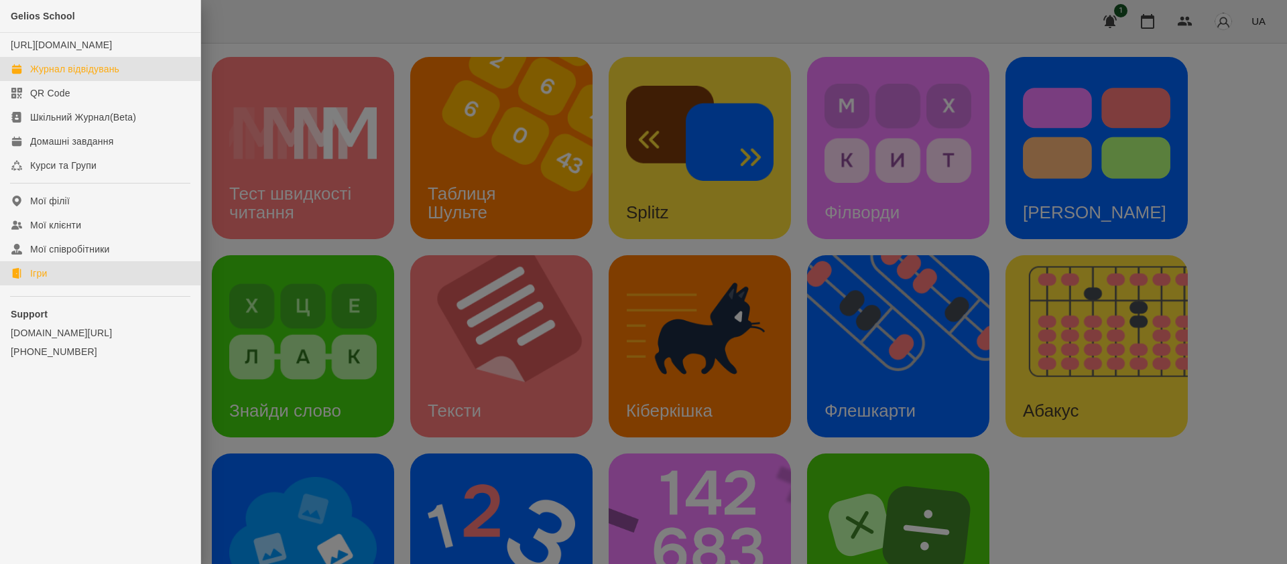
click at [80, 76] on div "Журнал відвідувань" at bounding box center [74, 68] width 89 height 13
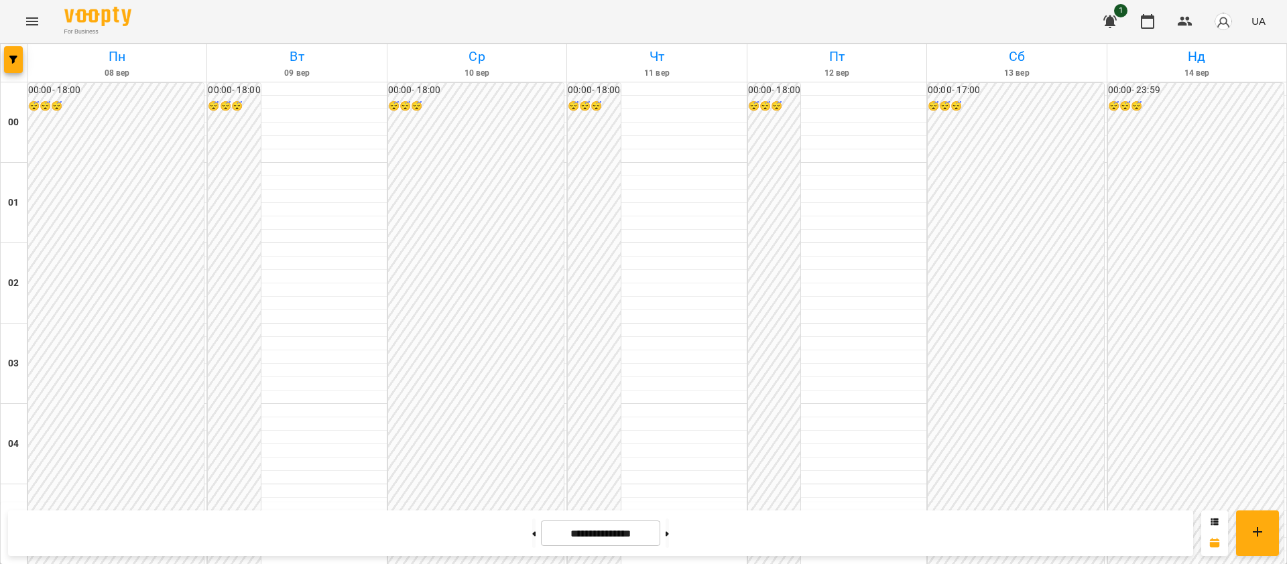
scroll to position [1508, 0]
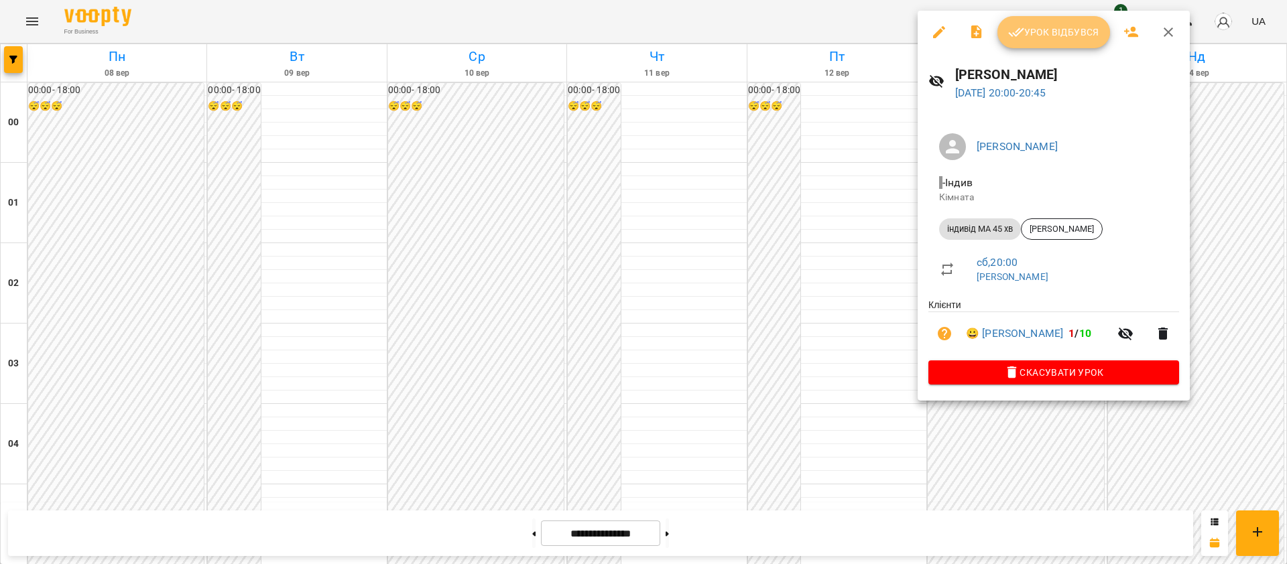
click at [1046, 35] on span "Урок відбувся" at bounding box center [1053, 32] width 91 height 16
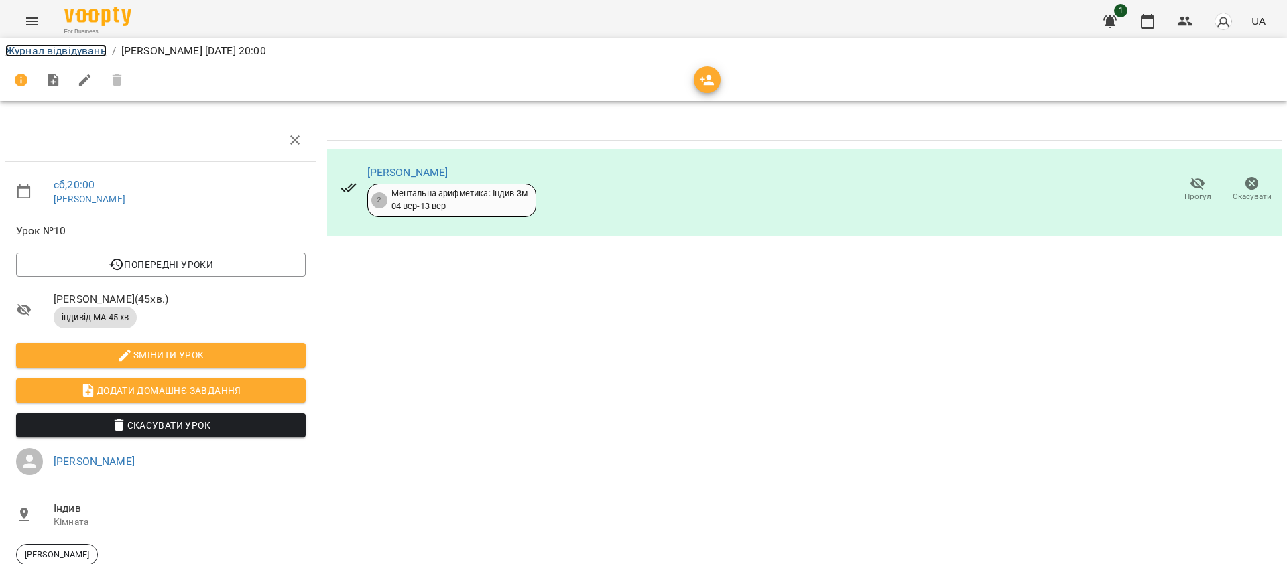
click at [76, 50] on link "Журнал відвідувань" at bounding box center [55, 50] width 101 height 13
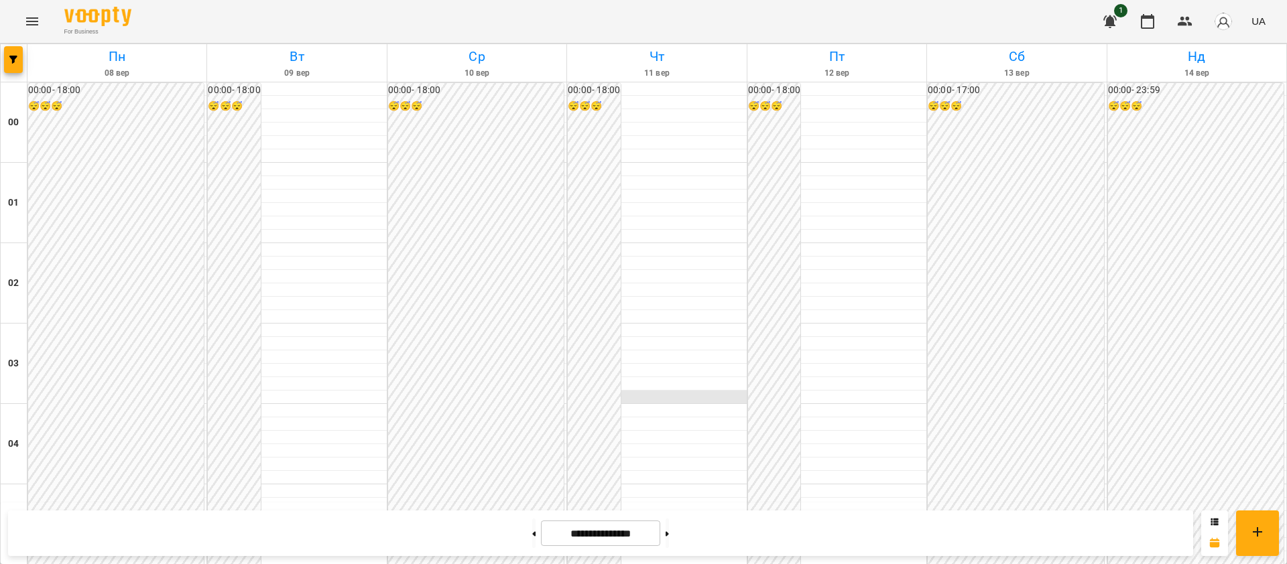
scroll to position [1331, 0]
click at [669, 533] on button at bounding box center [666, 533] width 3 height 29
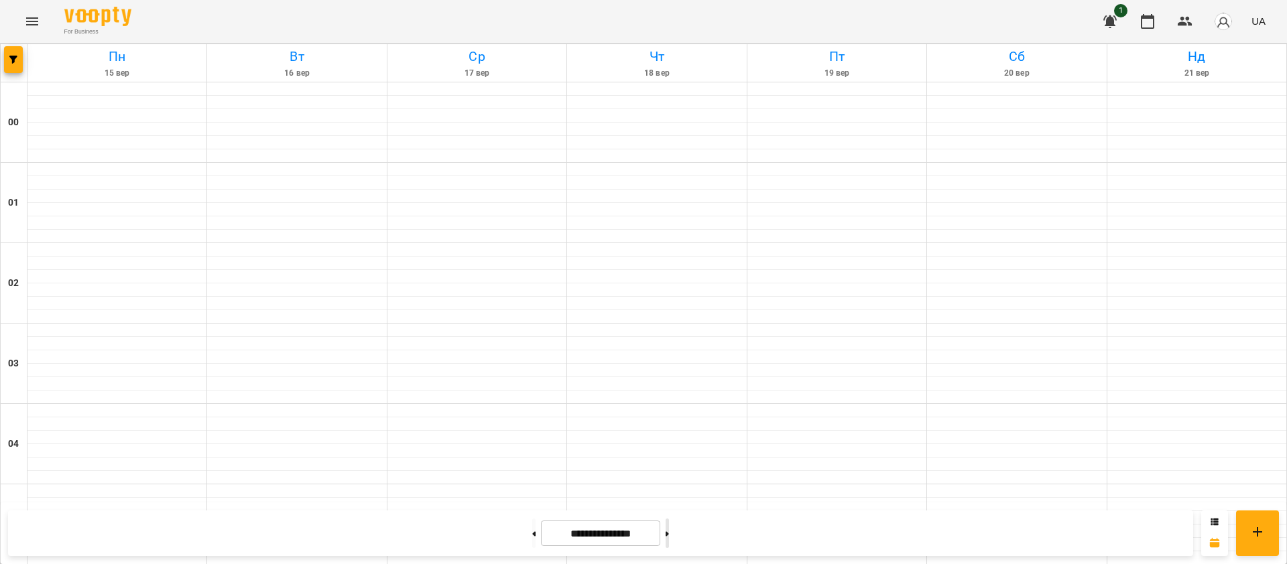
type input "**********"
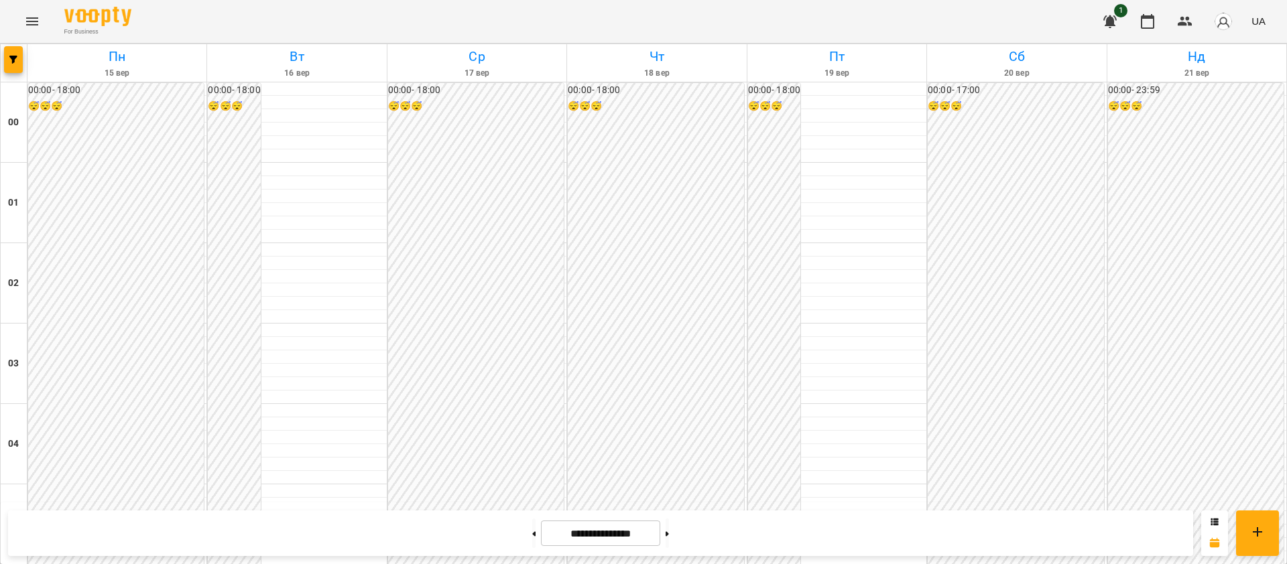
scroll to position [1459, 0]
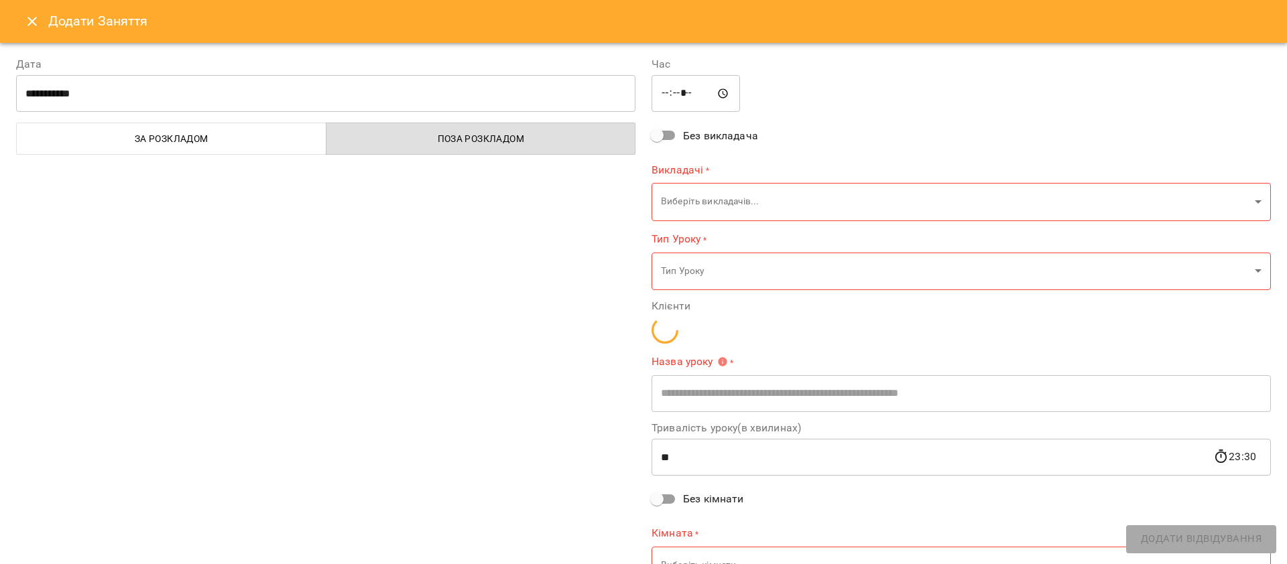
type input "**********"
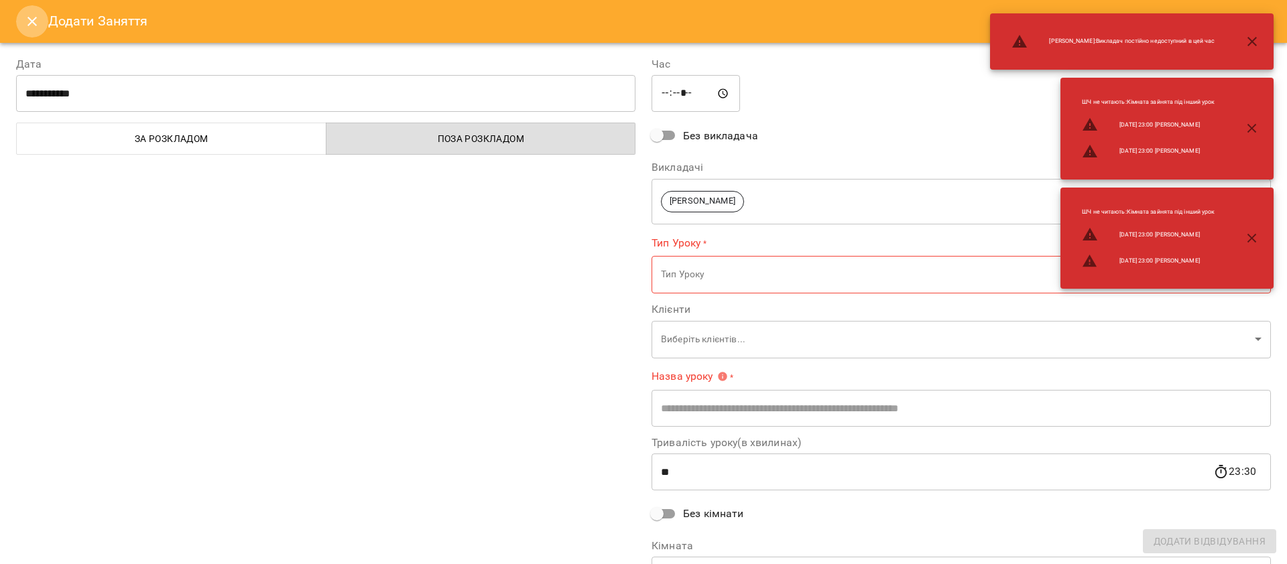
click at [31, 17] on icon "Close" at bounding box center [32, 21] width 16 height 16
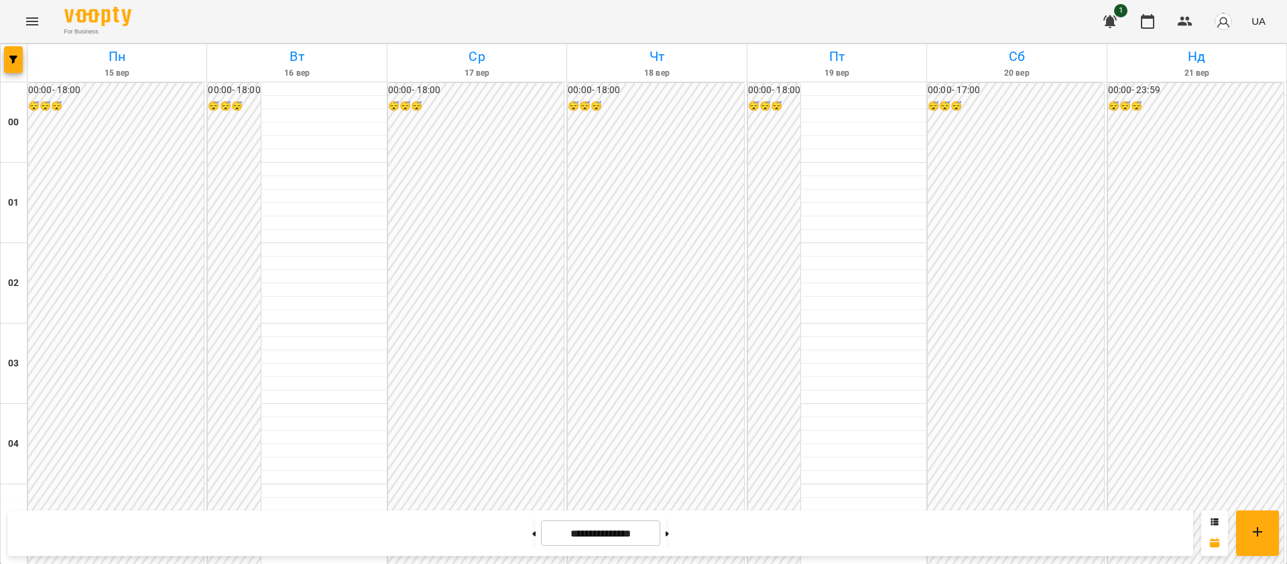
scroll to position [782, 0]
click at [33, 21] on icon "Menu" at bounding box center [32, 21] width 12 height 8
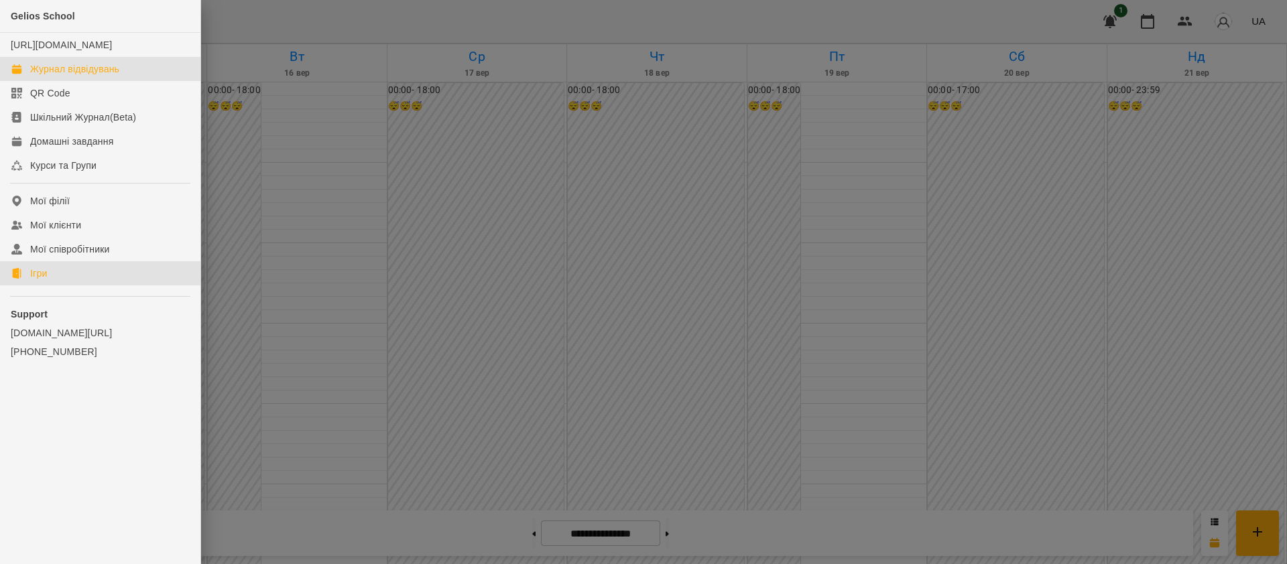
click at [38, 280] on div "Ігри" at bounding box center [38, 273] width 17 height 13
